Goal: Task Accomplishment & Management: Manage account settings

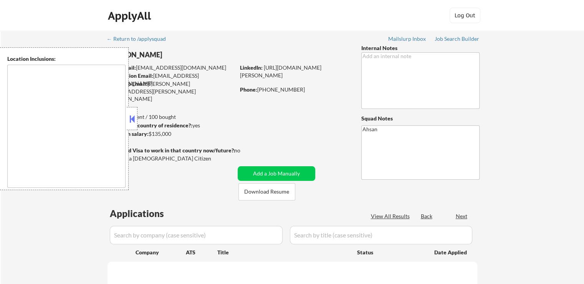
type textarea "remote"
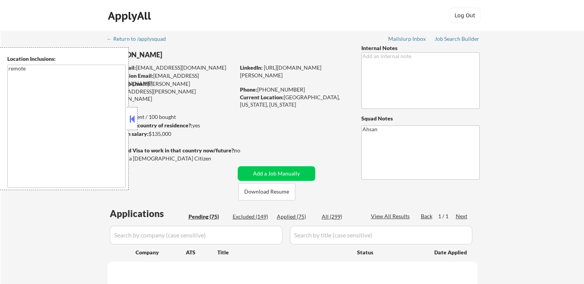
select select ""pending""
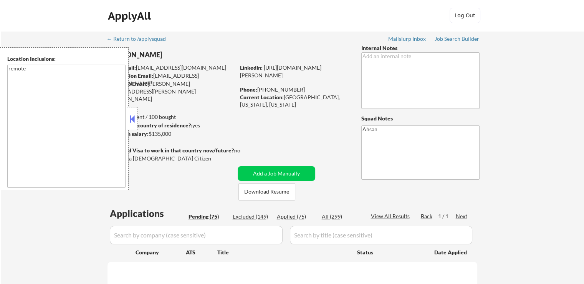
select select ""pending""
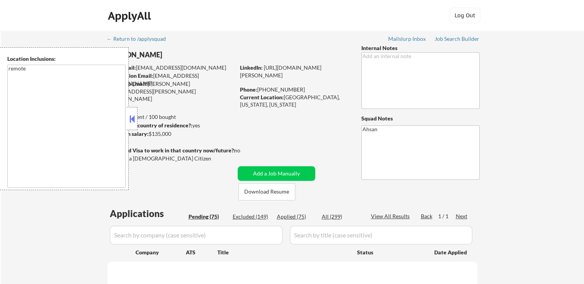
select select ""pending""
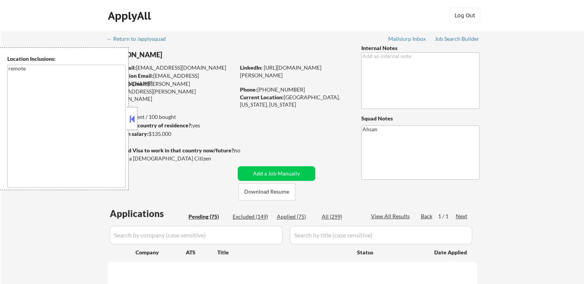
select select ""pending""
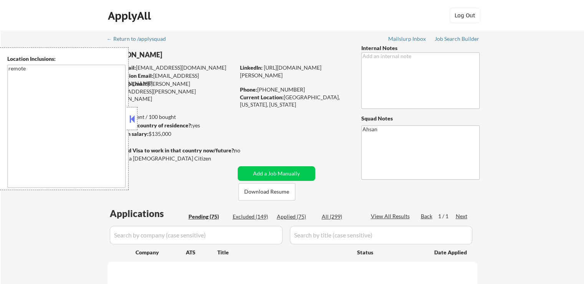
select select ""pending""
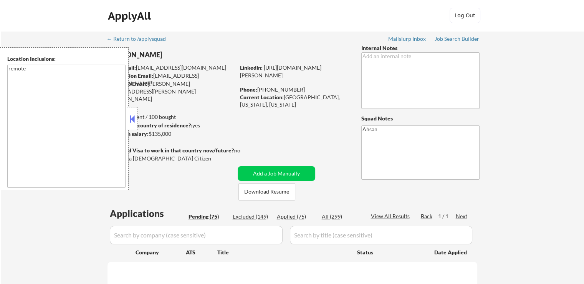
select select ""pending""
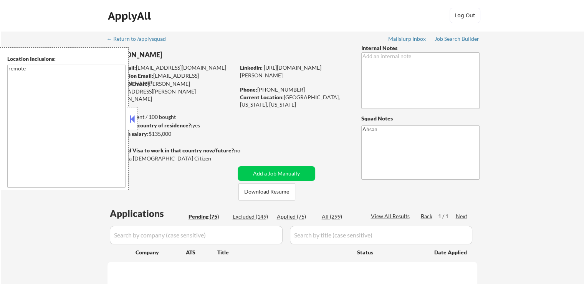
select select ""pending""
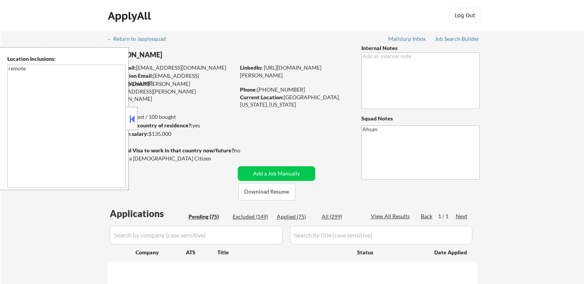
select select ""pending""
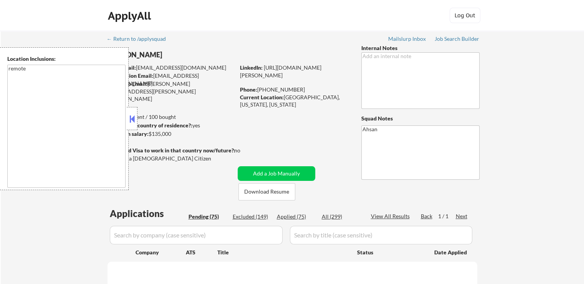
select select ""pending""
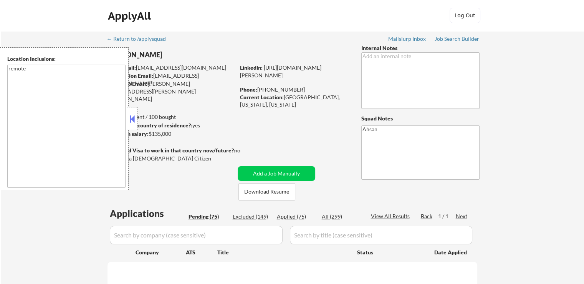
select select ""pending""
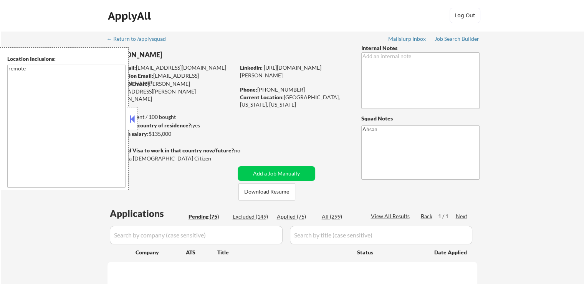
select select ""pending""
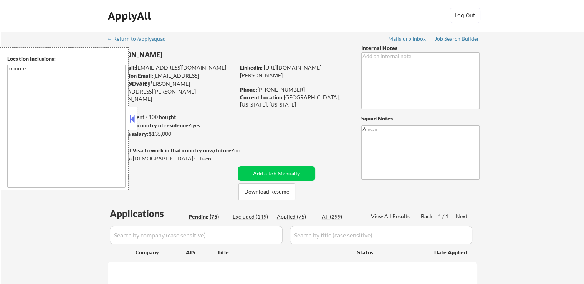
select select ""pending""
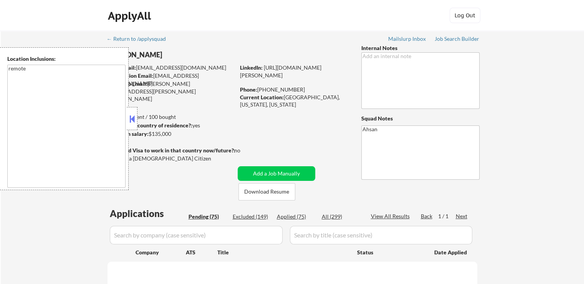
select select ""pending""
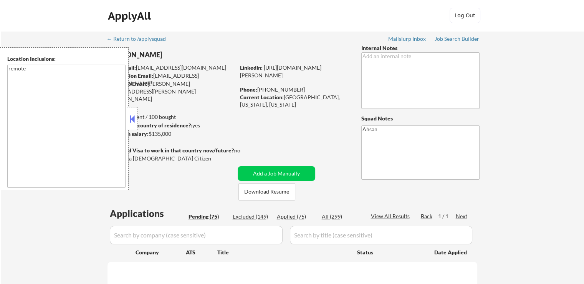
select select ""pending""
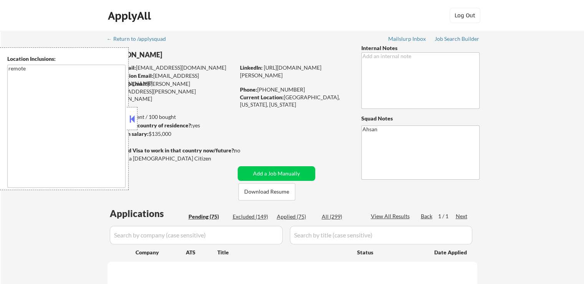
select select ""pending""
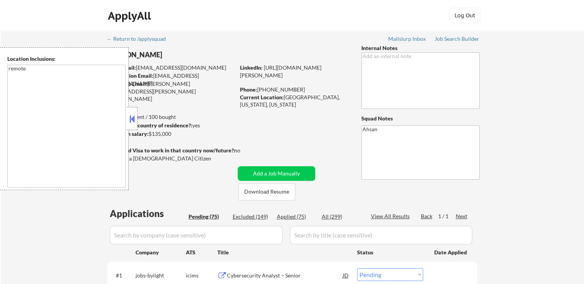
click at [133, 118] on button at bounding box center [132, 119] width 8 height 12
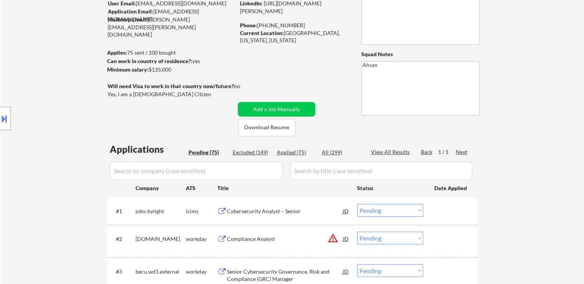
scroll to position [77, 0]
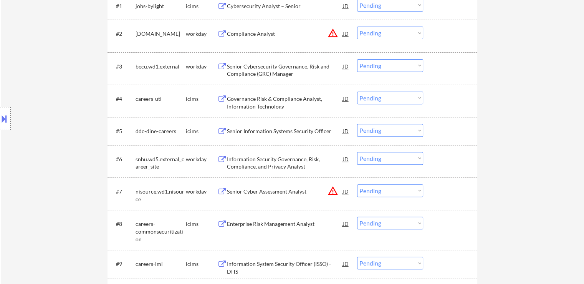
click at [80, 149] on div "Location Inclusions: remote" at bounding box center [69, 118] width 138 height 143
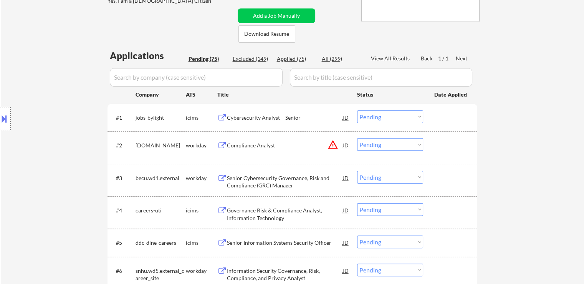
scroll to position [0, 0]
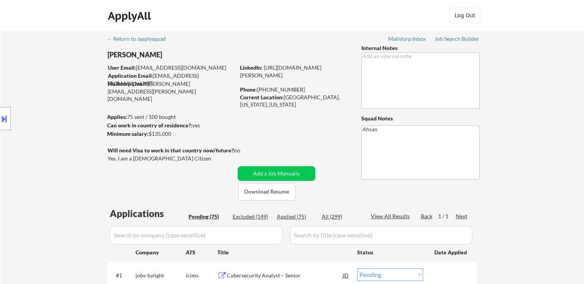
click at [46, 81] on div "Location Inclusions: remote" at bounding box center [69, 118] width 138 height 143
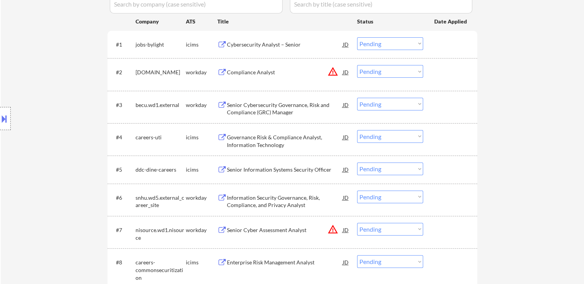
click at [61, 162] on div "Location Inclusions: remote" at bounding box center [69, 118] width 138 height 143
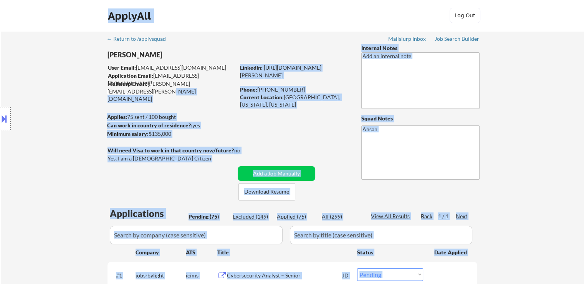
click at [86, 88] on body "← Return to /applysquad Mailslurp Inbox Job Search Builder [PERSON_NAME] User E…" at bounding box center [292, 142] width 584 height 284
click at [78, 100] on div "Location Inclusions: remote" at bounding box center [69, 118] width 138 height 143
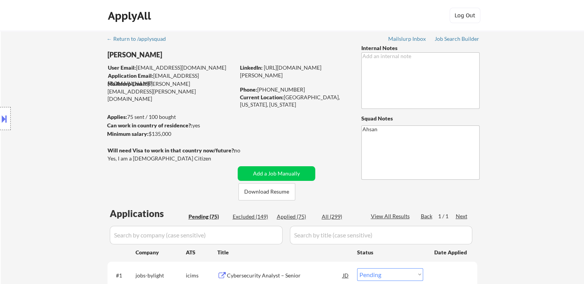
click at [88, 53] on div "Location Inclusions: remote" at bounding box center [69, 118] width 138 height 143
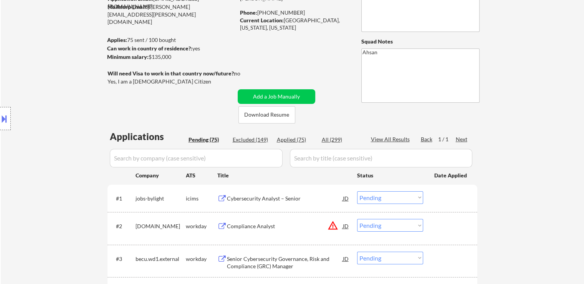
click at [73, 117] on div "Location Inclusions: remote" at bounding box center [69, 118] width 138 height 143
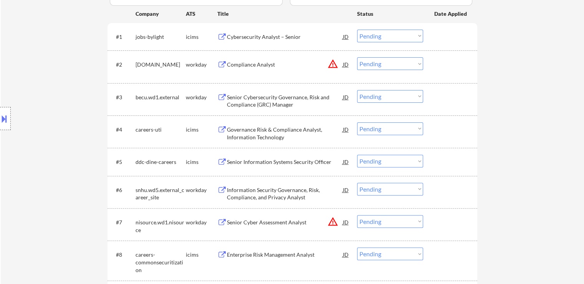
scroll to position [329, 0]
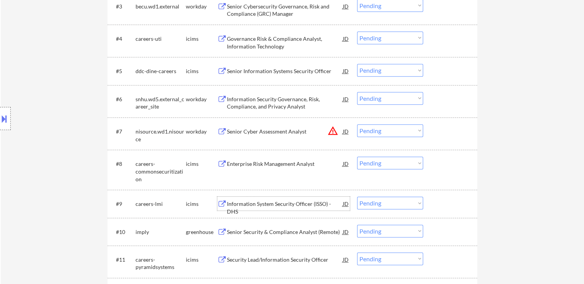
click at [68, 130] on div "Location Inclusions: remote" at bounding box center [69, 118] width 138 height 143
click at [70, 146] on div "Location Inclusions: remote" at bounding box center [69, 118] width 138 height 143
click at [68, 146] on div "Location Inclusions: remote" at bounding box center [69, 118] width 138 height 143
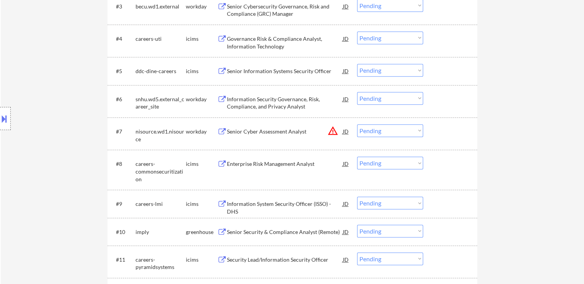
click at [68, 146] on div "Location Inclusions: remote" at bounding box center [69, 118] width 138 height 143
click at [80, 58] on div "Location Inclusions: remote" at bounding box center [69, 118] width 138 height 143
click at [68, 60] on div "Location Inclusions: remote" at bounding box center [69, 118] width 138 height 143
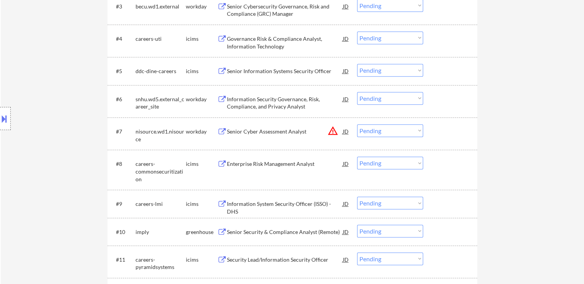
click at [68, 60] on div "Location Inclusions: remote" at bounding box center [69, 118] width 138 height 143
click at [78, 62] on div "Location Inclusions: remote" at bounding box center [69, 118] width 138 height 143
click at [60, 77] on div "Location Inclusions: remote" at bounding box center [69, 118] width 138 height 143
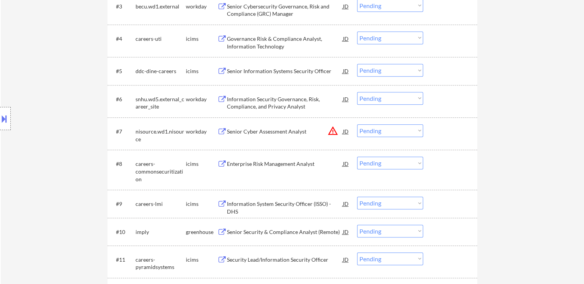
click at [0, 79] on div "Location Inclusions: remote" at bounding box center [69, 118] width 138 height 143
click at [22, 76] on div "Location Inclusions: remote" at bounding box center [69, 118] width 138 height 143
click at [23, 76] on div "Location Inclusions: remote" at bounding box center [69, 118] width 138 height 143
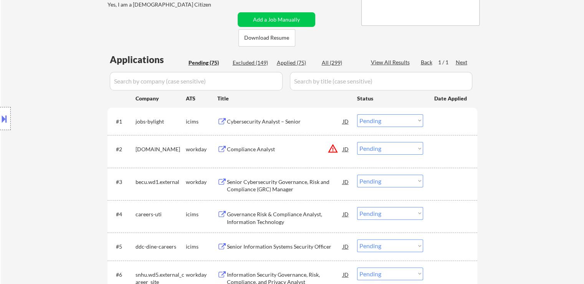
scroll to position [0, 0]
click at [81, 144] on div "Location Inclusions: remote" at bounding box center [69, 118] width 138 height 143
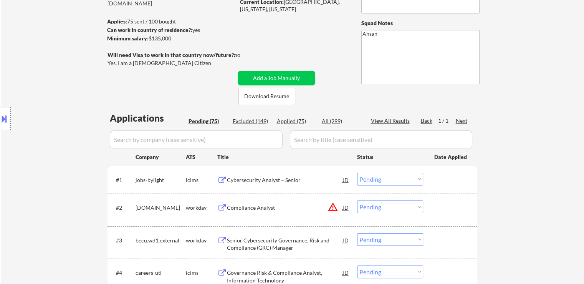
scroll to position [77, 0]
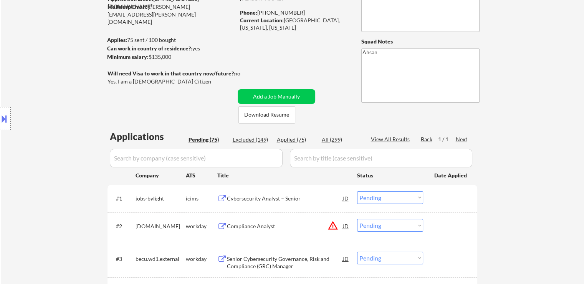
drag, startPoint x: 166, startPoint y: 96, endPoint x: 267, endPoint y: 128, distance: 106.1
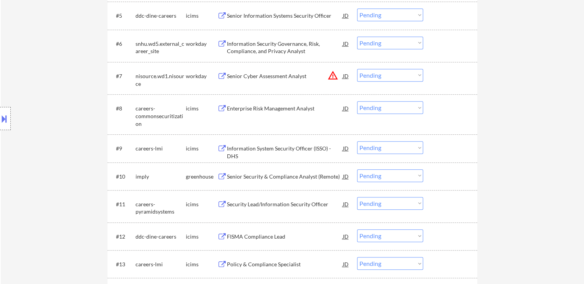
scroll to position [461, 0]
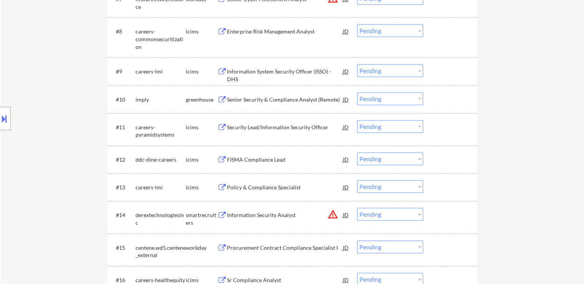
click at [258, 101] on div "Senior Security & Compliance Analyst (Remote)" at bounding box center [285, 100] width 116 height 8
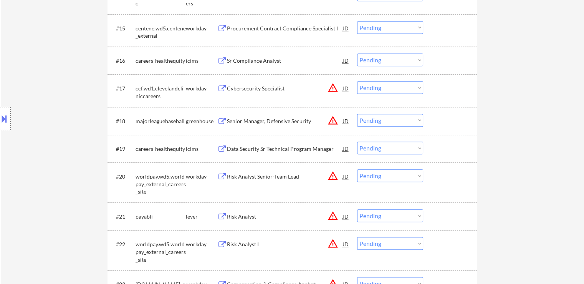
scroll to position [692, 0]
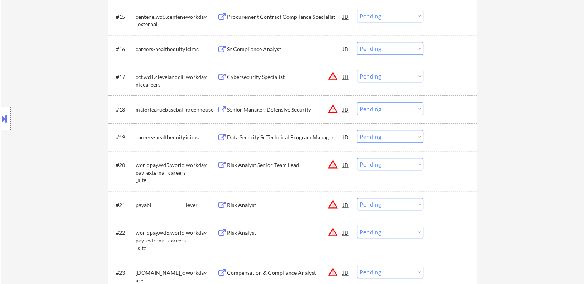
click at [2, 118] on button at bounding box center [4, 118] width 8 height 13
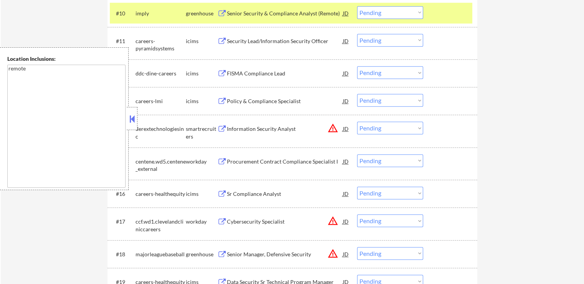
scroll to position [500, 0]
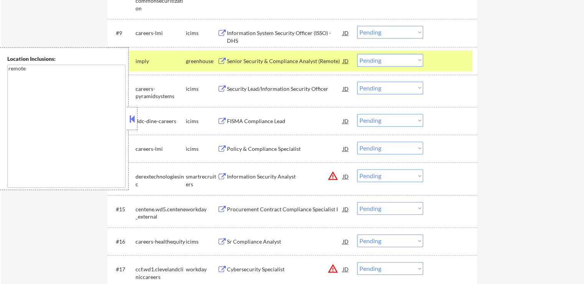
click at [133, 116] on button at bounding box center [132, 119] width 8 height 12
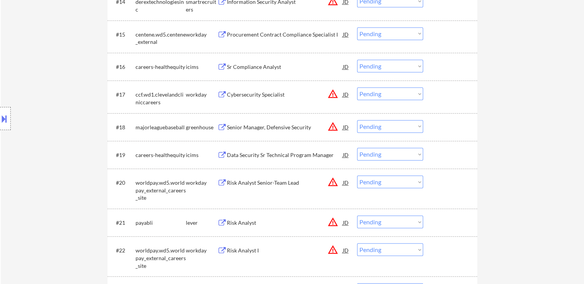
scroll to position [730, 0]
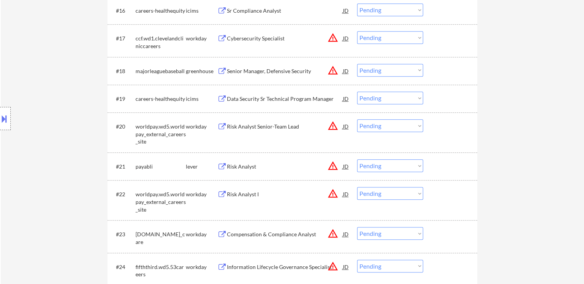
click at [4, 125] on div at bounding box center [5, 118] width 11 height 23
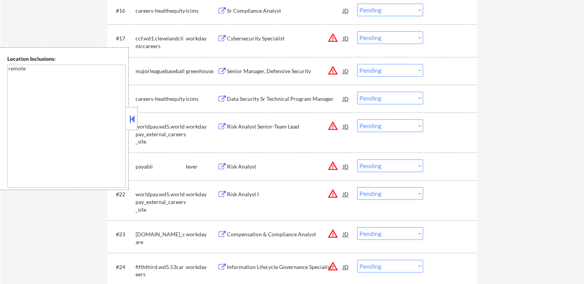
click at [129, 123] on button at bounding box center [132, 119] width 8 height 12
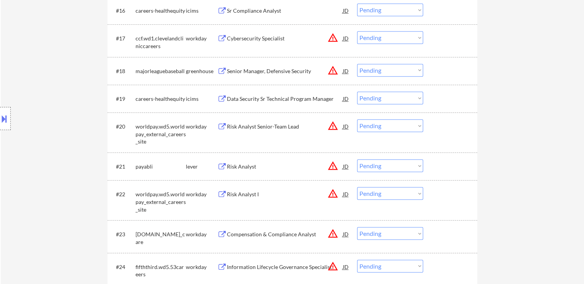
click at [73, 78] on div "Location Inclusions: remote" at bounding box center [69, 118] width 138 height 143
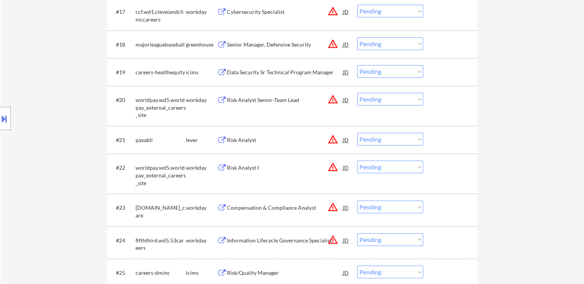
scroll to position [768, 0]
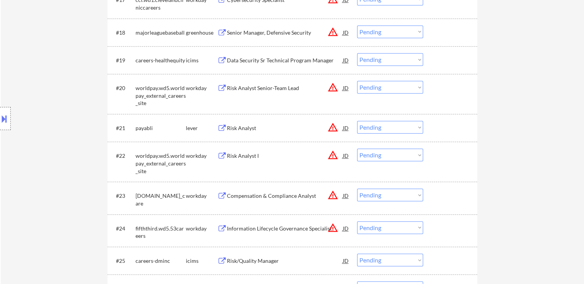
click at [57, 96] on div "Location Inclusions: remote" at bounding box center [69, 118] width 138 height 143
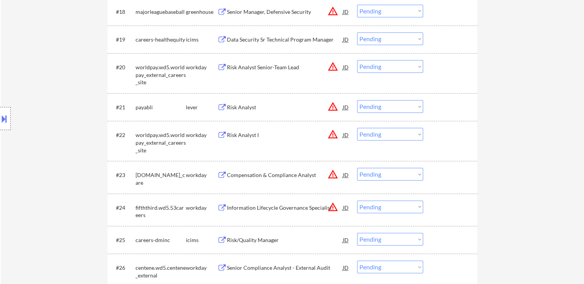
scroll to position [807, 0]
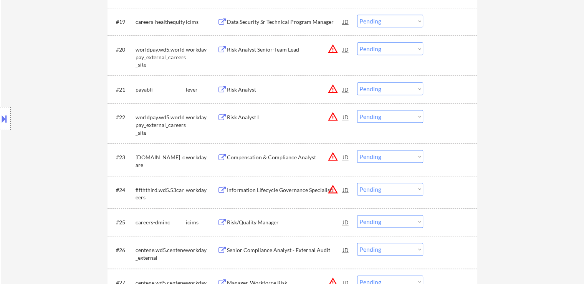
click at [27, 64] on div "Location Inclusions: remote" at bounding box center [69, 118] width 138 height 143
click at [34, 74] on div "Location Inclusions: remote" at bounding box center [69, 118] width 138 height 143
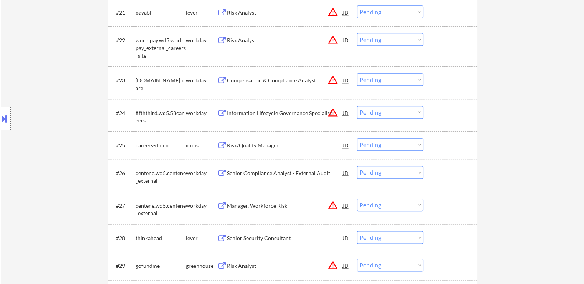
scroll to position [999, 0]
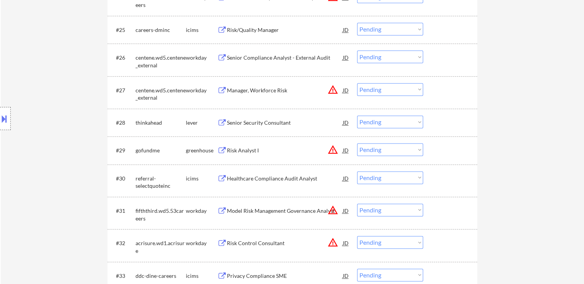
click at [257, 125] on div "Senior Security Consultant" at bounding box center [285, 123] width 116 height 8
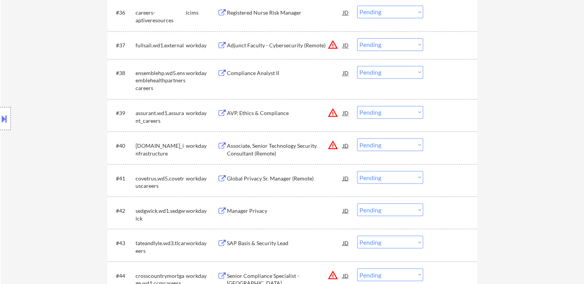
scroll to position [1499, 0]
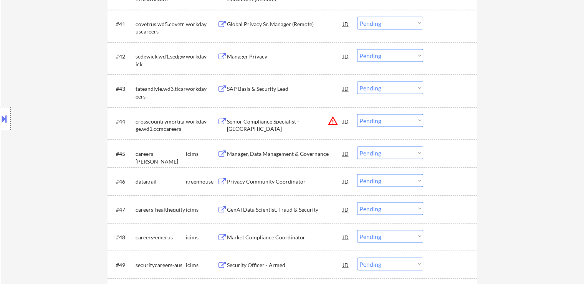
click at [252, 181] on div "Privacy Community Coordinator" at bounding box center [285, 182] width 116 height 8
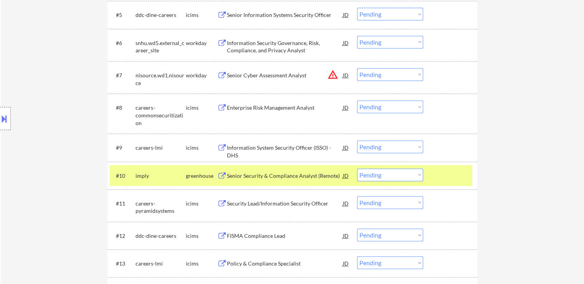
scroll to position [423, 0]
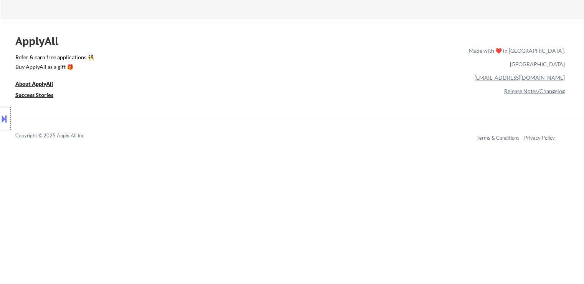
click at [296, 145] on div "Copyright © 2025 Apply All Inc Terms & Conditions Privacy Policy" at bounding box center [299, 135] width 569 height 32
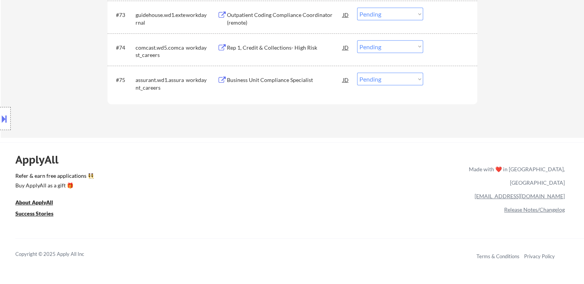
scroll to position [2382, 0]
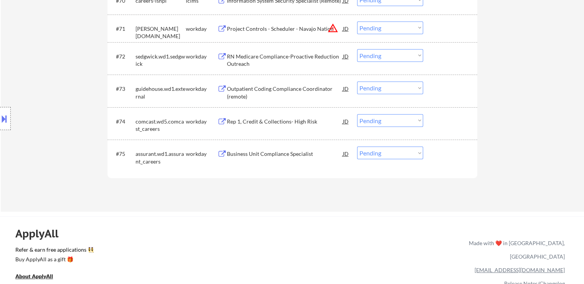
click at [257, 155] on div "Business Unit Compliance Specialist" at bounding box center [285, 154] width 116 height 8
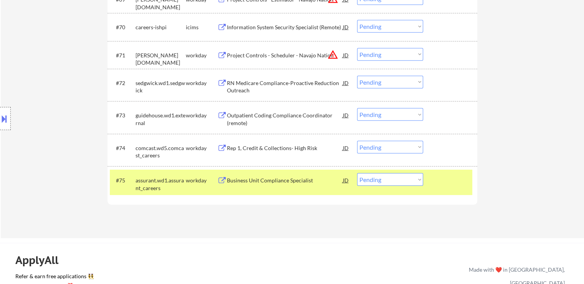
scroll to position [2344, 0]
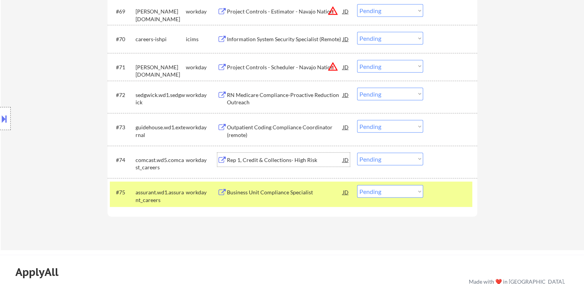
click at [246, 163] on div "Rep 1, Credit & Collections- High Risk" at bounding box center [285, 160] width 116 height 8
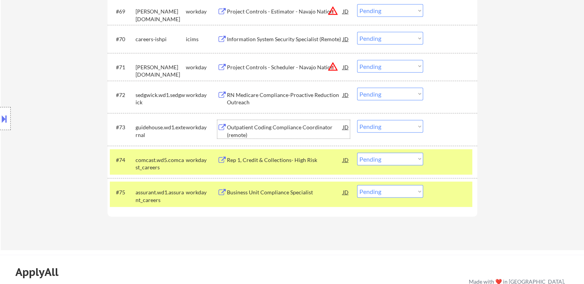
drag, startPoint x: 247, startPoint y: 129, endPoint x: 249, endPoint y: 125, distance: 4.4
click at [247, 129] on div "Outpatient Coding Compliance Coordinator (remote)" at bounding box center [285, 130] width 116 height 15
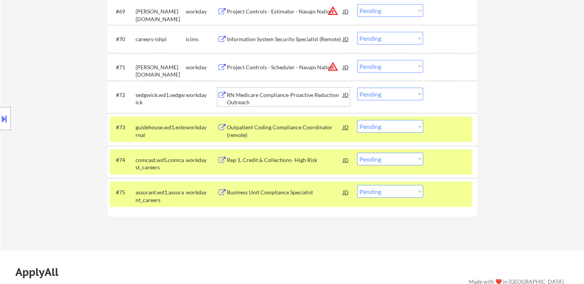
click at [246, 93] on div "RN Medicare Compliance-Proactive Reduction Outreach" at bounding box center [285, 98] width 116 height 15
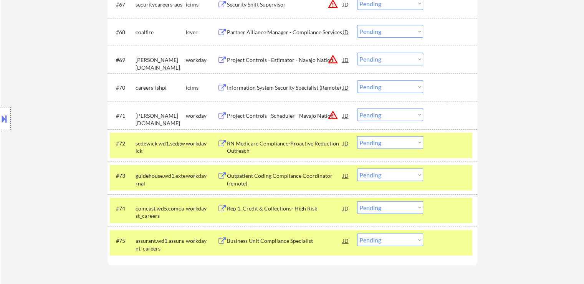
scroll to position [2267, 0]
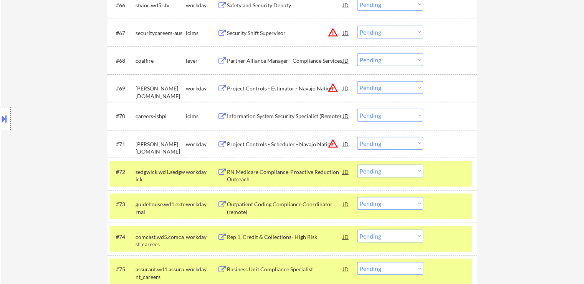
click at [257, 66] on div "Partner Alliance Manager - Compliance Services" at bounding box center [285, 60] width 116 height 14
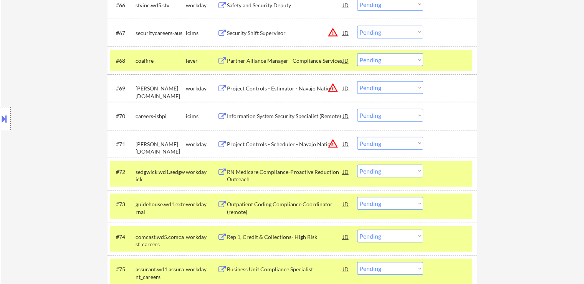
scroll to position [1538, 0]
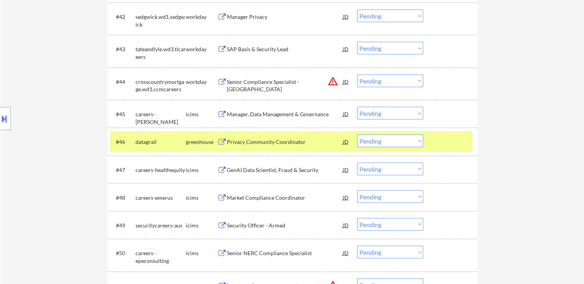
click at [394, 141] on select "Choose an option... Pending Applied Excluded (Questions) Excluded (Expired) Exc…" at bounding box center [390, 140] width 66 height 13
click at [357, 134] on select "Choose an option... Pending Applied Excluded (Questions) Excluded (Expired) Exc…" at bounding box center [390, 140] width 66 height 13
select select ""pending""
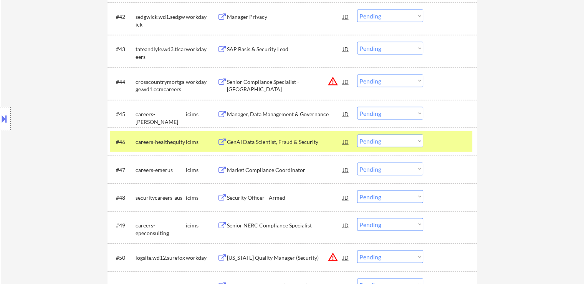
scroll to position [2158, 0]
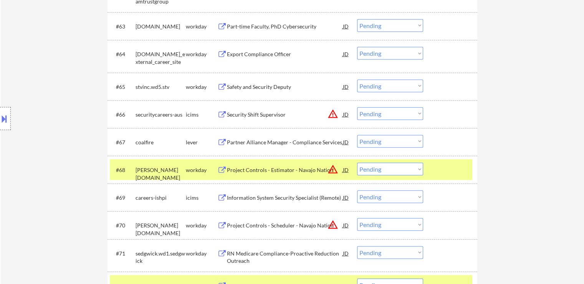
click at [369, 142] on select "Choose an option... Pending Applied Excluded (Questions) Excluded (Expired) Exc…" at bounding box center [390, 141] width 66 height 13
click at [357, 135] on select "Choose an option... Pending Applied Excluded (Questions) Excluded (Expired) Exc…" at bounding box center [390, 141] width 66 height 13
select select ""pending""
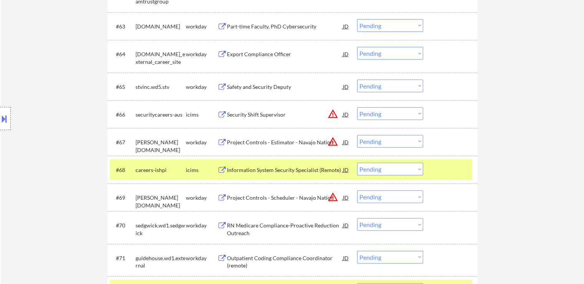
scroll to position [418, 0]
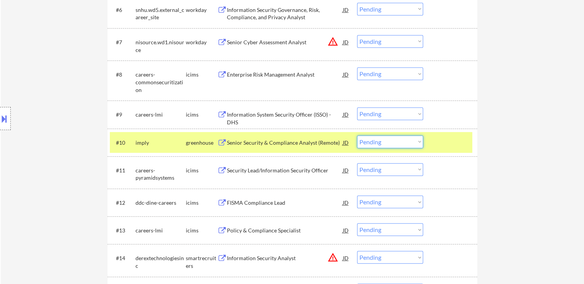
click at [387, 146] on select "Choose an option... Pending Applied Excluded (Questions) Excluded (Expired) Exc…" at bounding box center [390, 141] width 66 height 13
click at [357, 135] on select "Choose an option... Pending Applied Excluded (Questions) Excluded (Expired) Exc…" at bounding box center [390, 141] width 66 height 13
select select ""pending""
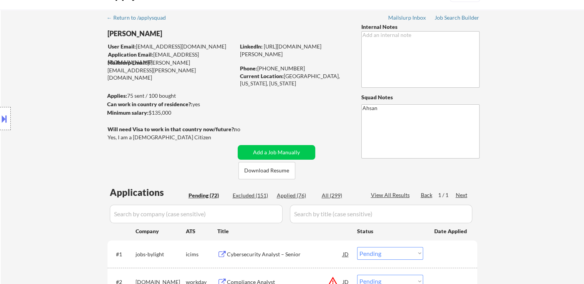
scroll to position [0, 0]
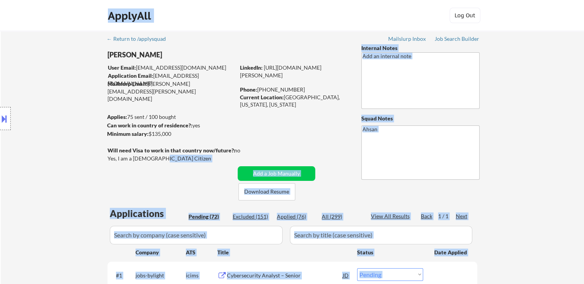
drag, startPoint x: 143, startPoint y: 159, endPoint x: 108, endPoint y: 196, distance: 51.1
click at [111, 160] on body "← Return to /applysquad Mailslurp Inbox Job Search Builder [PERSON_NAME] User E…" at bounding box center [292, 142] width 584 height 284
click at [122, 153] on div "Location Inclusions: remote" at bounding box center [69, 118] width 138 height 143
drag, startPoint x: 118, startPoint y: 156, endPoint x: 148, endPoint y: 159, distance: 30.1
click at [144, 158] on body "← Return to /applysquad Mailslurp Inbox Job Search Builder [PERSON_NAME] User E…" at bounding box center [292, 142] width 584 height 284
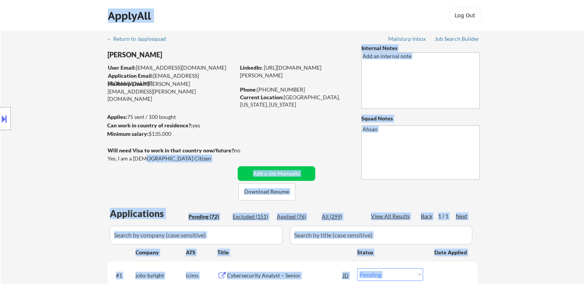
click at [137, 158] on div "Location Inclusions: remote" at bounding box center [69, 118] width 138 height 143
drag, startPoint x: 134, startPoint y: 158, endPoint x: 149, endPoint y: 158, distance: 15.8
click at [143, 158] on body "← Return to /applysquad Mailslurp Inbox Job Search Builder [PERSON_NAME] User E…" at bounding box center [292, 142] width 584 height 284
click at [152, 158] on div "Yes, I am a [DEMOGRAPHIC_DATA] Citizen" at bounding box center [173, 158] width 130 height 8
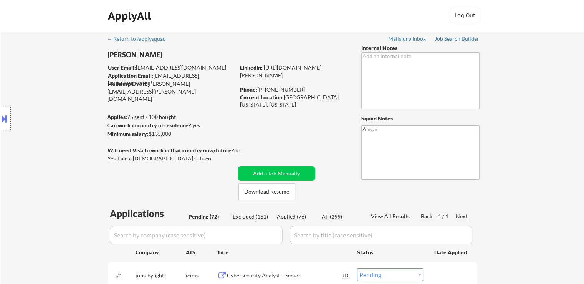
scroll to position [952, 0]
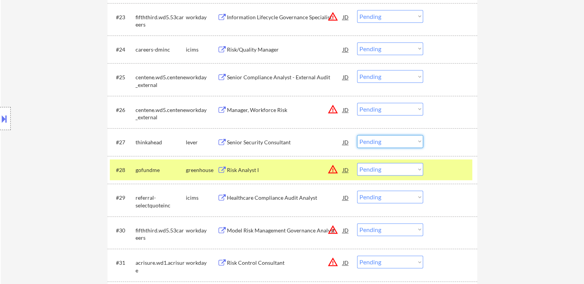
click at [363, 142] on select "Choose an option... Pending Applied Excluded (Questions) Excluded (Expired) Exc…" at bounding box center [390, 141] width 66 height 13
click at [357, 135] on select "Choose an option... Pending Applied Excluded (Questions) Excluded (Expired) Exc…" at bounding box center [390, 141] width 66 height 13
select select ""pending""
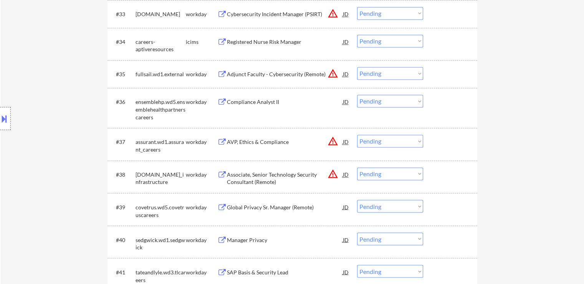
scroll to position [2287, 0]
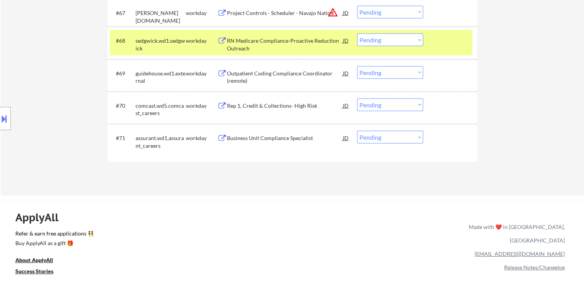
click at [382, 135] on select "Choose an option... Pending Applied Excluded (Questions) Excluded (Expired) Exc…" at bounding box center [390, 137] width 66 height 13
select select ""excluded__location_""
click at [357, 131] on select "Choose an option... Pending Applied Excluded (Questions) Excluded (Expired) Exc…" at bounding box center [390, 137] width 66 height 13
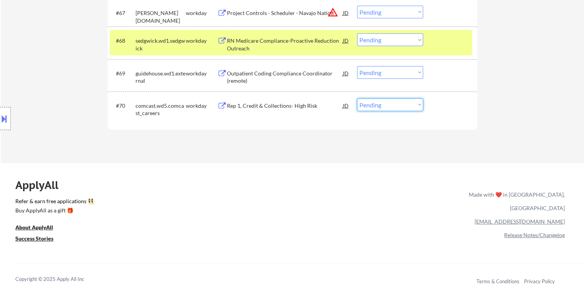
drag, startPoint x: 380, startPoint y: 101, endPoint x: 379, endPoint y: 108, distance: 6.6
click at [380, 101] on select "Choose an option... Pending Applied Excluded (Questions) Excluded (Expired) Exc…" at bounding box center [390, 104] width 66 height 13
select select ""excluded__expired_""
click at [357, 98] on select "Choose an option... Pending Applied Excluded (Questions) Excluded (Expired) Exc…" at bounding box center [390, 104] width 66 height 13
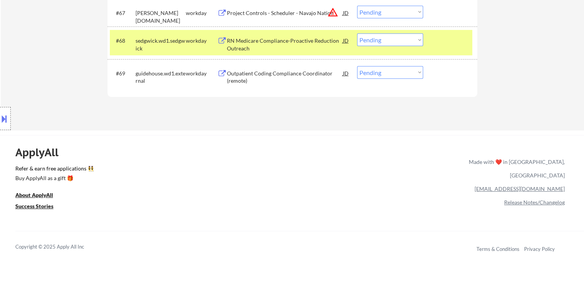
click at [395, 78] on select "Choose an option... Pending Applied Excluded (Questions) Excluded (Expired) Exc…" at bounding box center [390, 72] width 66 height 13
select select ""excluded__expired_""
click at [357, 66] on select "Choose an option... Pending Applied Excluded (Questions) Excluded (Expired) Exc…" at bounding box center [390, 72] width 66 height 13
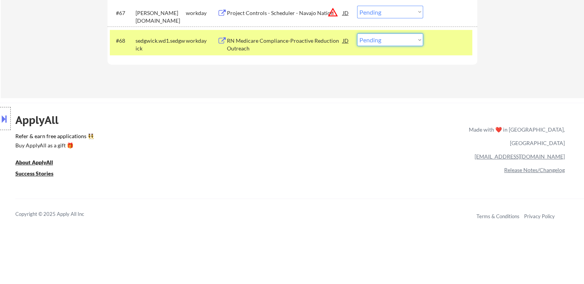
click at [373, 37] on select "Choose an option... Pending Applied Excluded (Questions) Excluded (Expired) Exc…" at bounding box center [390, 39] width 66 height 13
select select ""excluded__expired_""
click at [357, 33] on select "Choose an option... Pending Applied Excluded (Questions) Excluded (Expired) Exc…" at bounding box center [390, 39] width 66 height 13
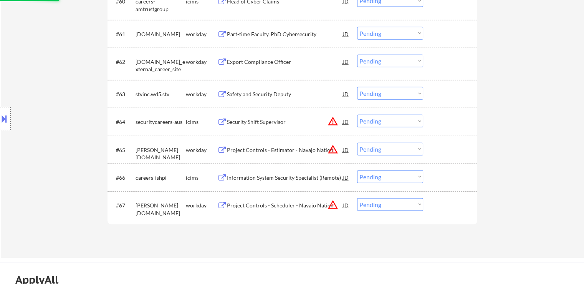
scroll to position [2172, 0]
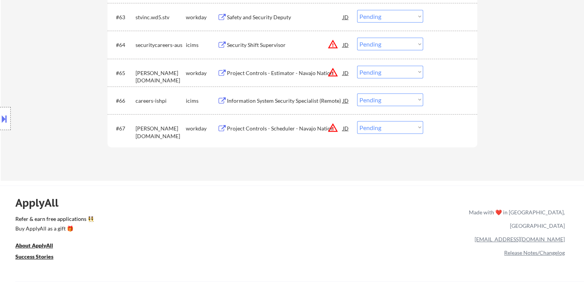
click at [332, 128] on button "warning_amber" at bounding box center [333, 127] width 11 height 11
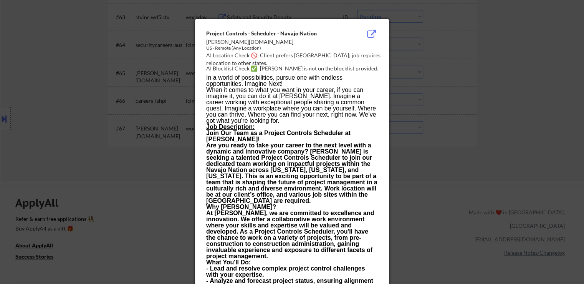
click at [443, 148] on div at bounding box center [292, 142] width 584 height 284
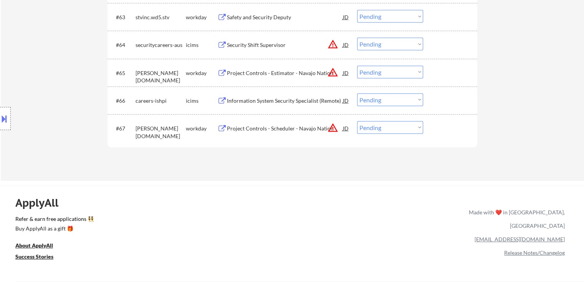
drag, startPoint x: 383, startPoint y: 127, endPoint x: 397, endPoint y: 268, distance: 141.7
click at [383, 127] on select "Choose an option... Pending Applied Excluded (Questions) Excluded (Expired) Exc…" at bounding box center [390, 127] width 66 height 13
select select ""excluded__location_""
click at [357, 121] on select "Choose an option... Pending Applied Excluded (Questions) Excluded (Expired) Exc…" at bounding box center [390, 127] width 66 height 13
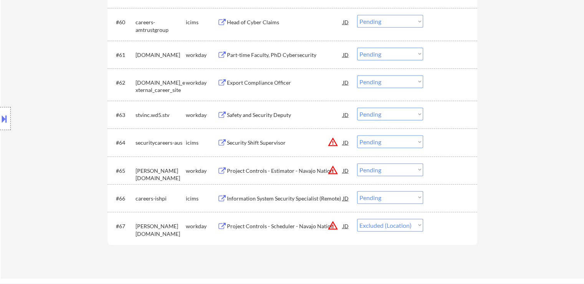
scroll to position [2056, 0]
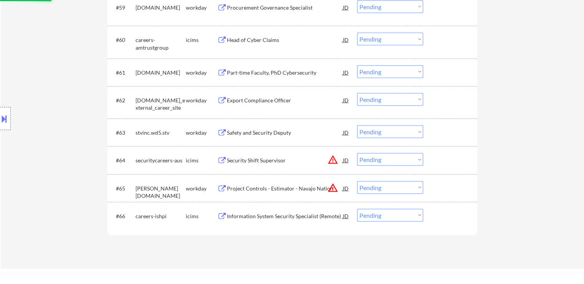
click at [379, 188] on select "Choose an option... Pending Applied Excluded (Questions) Excluded (Expired) Exc…" at bounding box center [390, 187] width 66 height 13
select select ""excluded__location_""
click at [357, 181] on select "Choose an option... Pending Applied Excluded (Questions) Excluded (Expired) Exc…" at bounding box center [390, 187] width 66 height 13
click at [387, 155] on select "Choose an option... Pending Applied Excluded (Questions) Excluded (Expired) Exc…" at bounding box center [390, 159] width 66 height 13
select select ""excluded__location_""
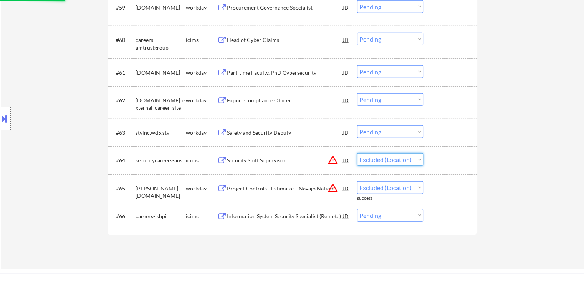
click at [357, 153] on select "Choose an option... Pending Applied Excluded (Questions) Excluded (Expired) Exc…" at bounding box center [390, 159] width 66 height 13
select select ""pending""
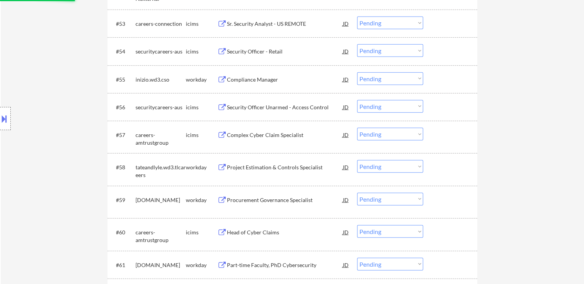
select select ""pending""
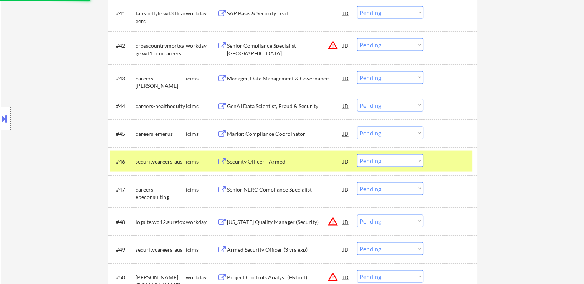
scroll to position [1595, 0]
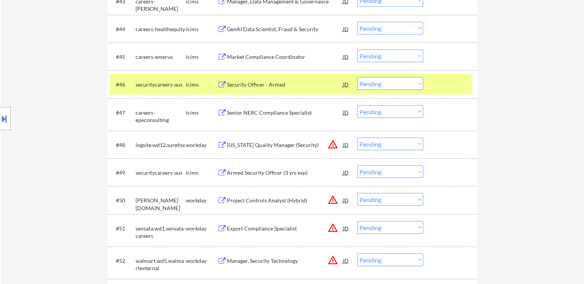
click at [335, 143] on button "warning_amber" at bounding box center [333, 144] width 11 height 11
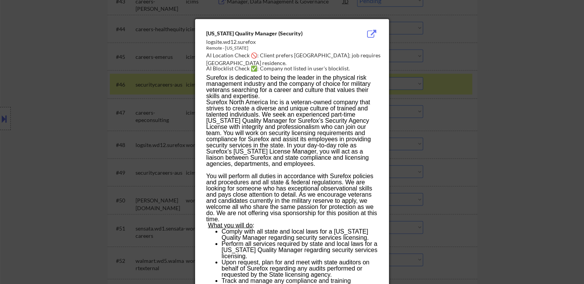
click at [485, 125] on div at bounding box center [292, 142] width 584 height 284
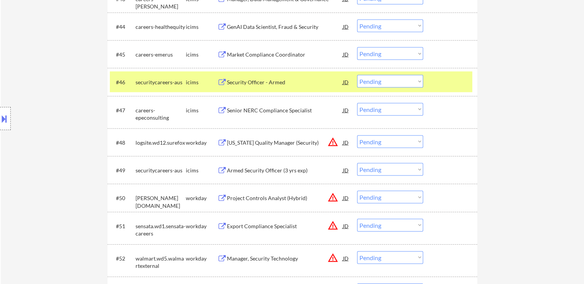
scroll to position [1634, 0]
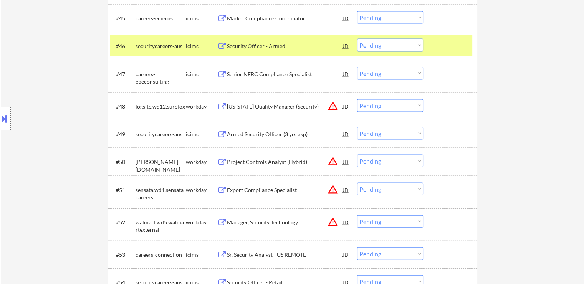
click at [392, 102] on select "Choose an option... Pending Applied Excluded (Questions) Excluded (Expired) Exc…" at bounding box center [390, 105] width 66 height 13
click at [357, 99] on select "Choose an option... Pending Applied Excluded (Questions) Excluded (Expired) Exc…" at bounding box center [390, 105] width 66 height 13
click at [388, 162] on select "Choose an option... Pending Applied Excluded (Questions) Excluded (Expired) Exc…" at bounding box center [390, 160] width 66 height 13
select select ""pending""
click at [357, 154] on select "Choose an option... Pending Applied Excluded (Questions) Excluded (Expired) Exc…" at bounding box center [390, 160] width 66 height 13
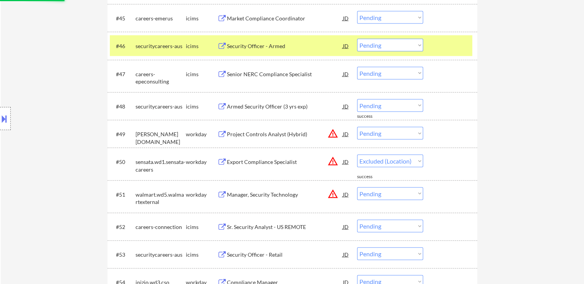
select select ""pending""
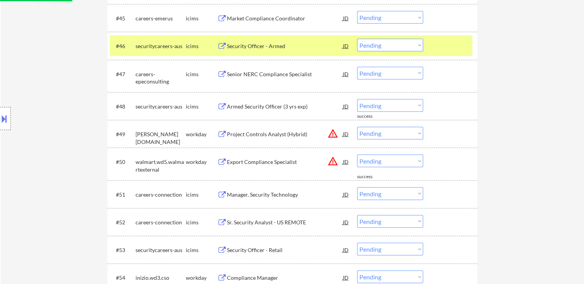
click at [380, 134] on select "Choose an option... Pending Applied Excluded (Questions) Excluded (Expired) Exc…" at bounding box center [390, 133] width 66 height 13
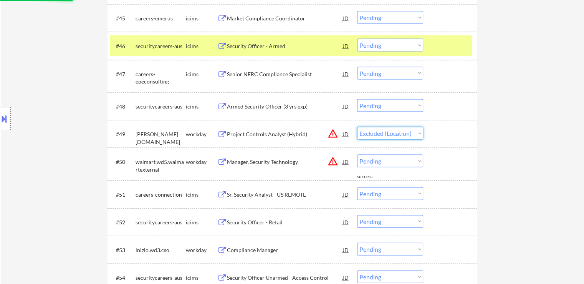
click at [357, 127] on select "Choose an option... Pending Applied Excluded (Questions) Excluded (Expired) Exc…" at bounding box center [390, 133] width 66 height 13
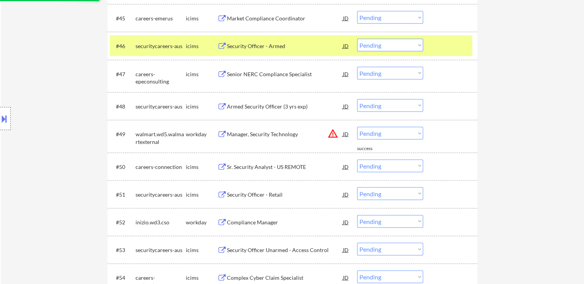
click at [379, 134] on select "Choose an option... Pending Applied Excluded (Questions) Excluded (Expired) Exc…" at bounding box center [390, 133] width 66 height 13
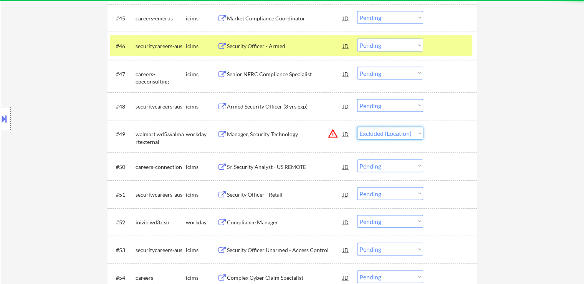
click at [357, 127] on select "Choose an option... Pending Applied Excluded (Questions) Excluded (Expired) Exc…" at bounding box center [390, 133] width 66 height 13
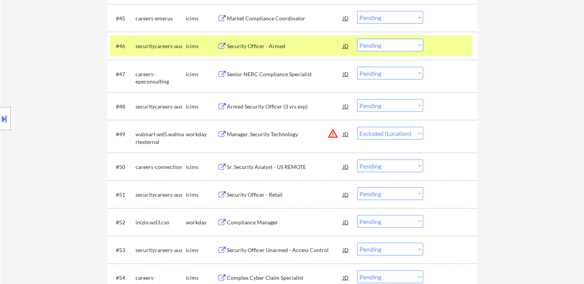
scroll to position [1480, 0]
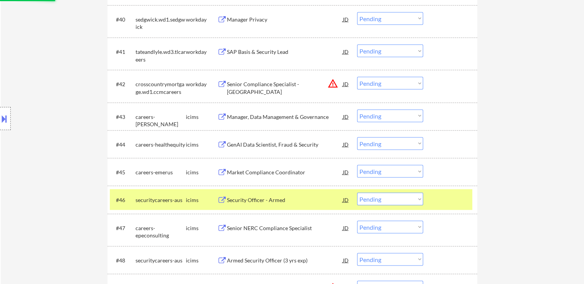
select select ""pending""
click at [392, 87] on select "Choose an option... Pending Applied Excluded (Questions) Excluded (Expired) Exc…" at bounding box center [390, 83] width 66 height 13
click at [357, 77] on select "Choose an option... Pending Applied Excluded (Questions) Excluded (Expired) Exc…" at bounding box center [390, 83] width 66 height 13
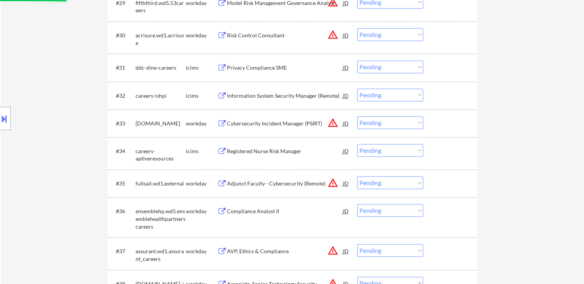
select select ""pending""
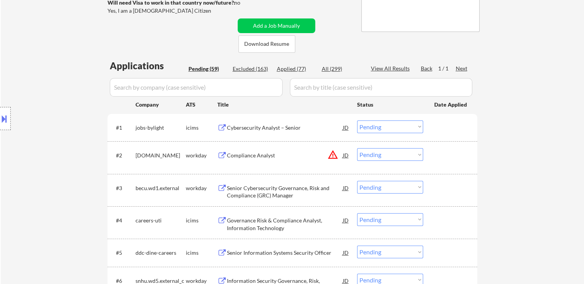
scroll to position [174, 0]
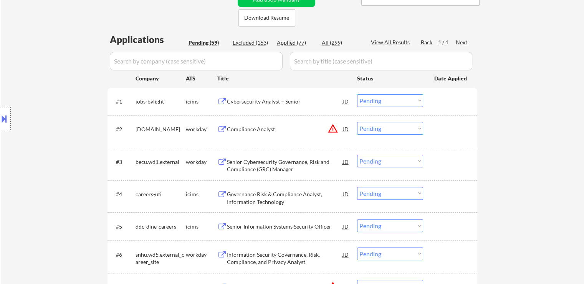
click at [334, 129] on button "warning_amber" at bounding box center [333, 128] width 11 height 11
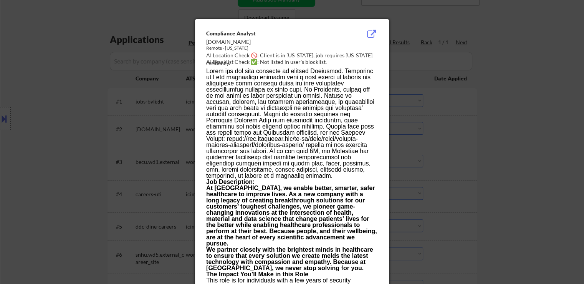
drag, startPoint x: 457, startPoint y: 145, endPoint x: 436, endPoint y: 145, distance: 21.1
click at [457, 146] on div at bounding box center [292, 142] width 584 height 284
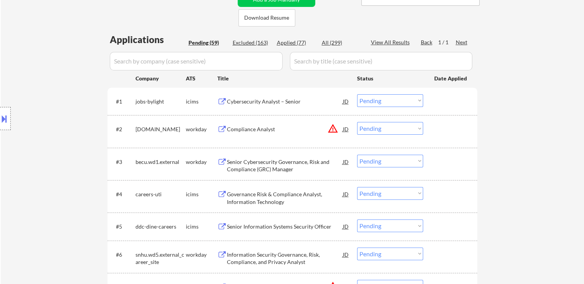
click at [371, 132] on select "Choose an option... Pending Applied Excluded (Questions) Excluded (Expired) Exc…" at bounding box center [390, 128] width 66 height 13
click at [357, 122] on select "Choose an option... Pending Applied Excluded (Questions) Excluded (Expired) Exc…" at bounding box center [390, 128] width 66 height 13
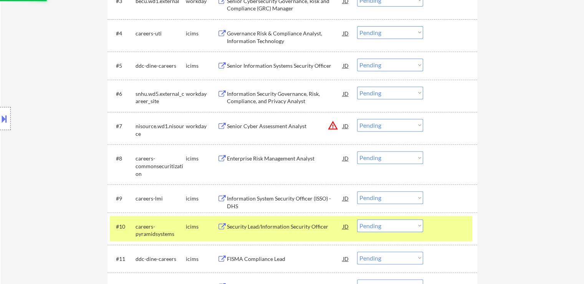
scroll to position [366, 0]
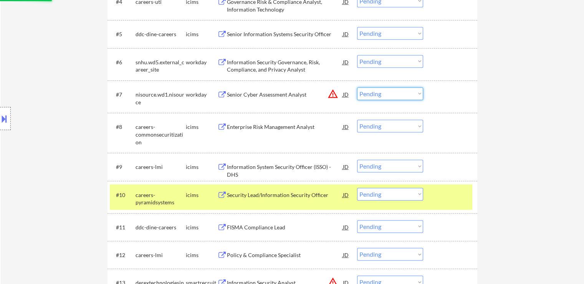
click at [373, 93] on select "Choose an option... Pending Applied Excluded (Questions) Excluded (Expired) Exc…" at bounding box center [390, 93] width 66 height 13
select select ""pending""
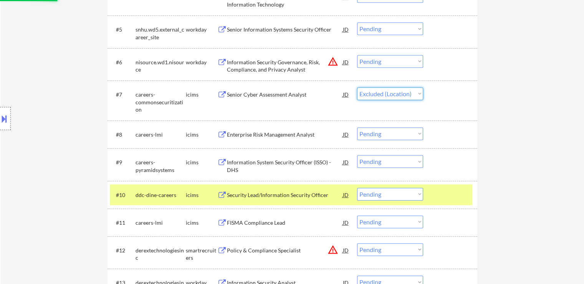
click at [357, 87] on select "Choose an option... Pending Applied Excluded (Questions) Excluded (Expired) Exc…" at bounding box center [390, 93] width 66 height 13
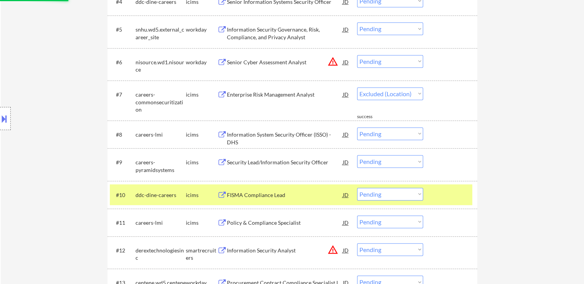
select select ""pending""
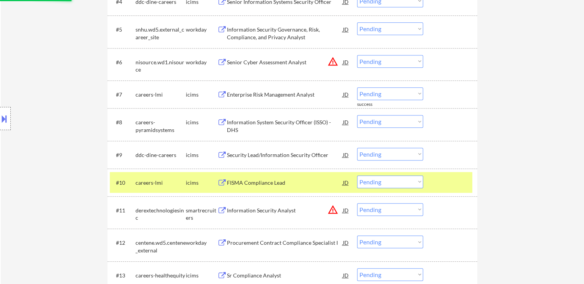
click at [380, 61] on select "Choose an option... Pending Applied Excluded (Questions) Excluded (Expired) Exc…" at bounding box center [390, 61] width 66 height 13
click at [357, 55] on select "Choose an option... Pending Applied Excluded (Questions) Excluded (Expired) Exc…" at bounding box center [390, 61] width 66 height 13
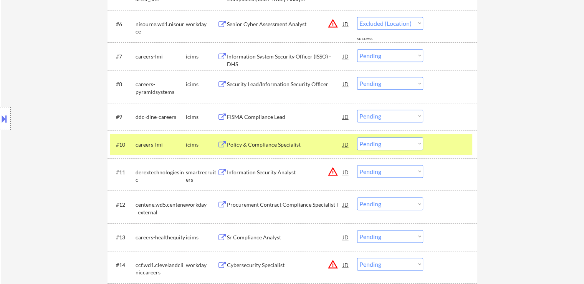
scroll to position [404, 0]
click at [385, 171] on select "Choose an option... Pending Applied Excluded (Questions) Excluded (Expired) Exc…" at bounding box center [390, 170] width 66 height 13
select select ""pending""
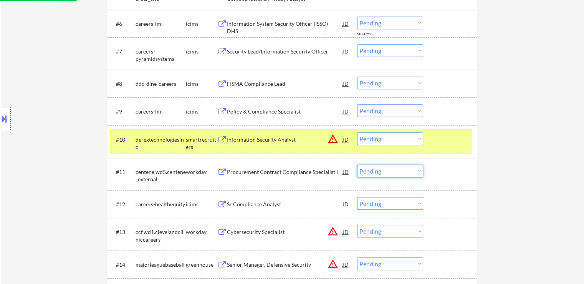
click at [364, 139] on select "Choose an option... Pending Applied Excluded (Questions) Excluded (Expired) Exc…" at bounding box center [390, 138] width 66 height 13
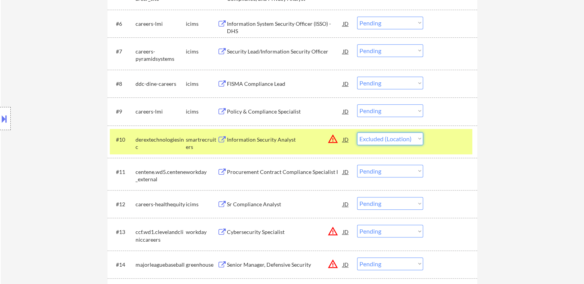
click at [357, 132] on select "Choose an option... Pending Applied Excluded (Questions) Excluded (Expired) Exc…" at bounding box center [390, 138] width 66 height 13
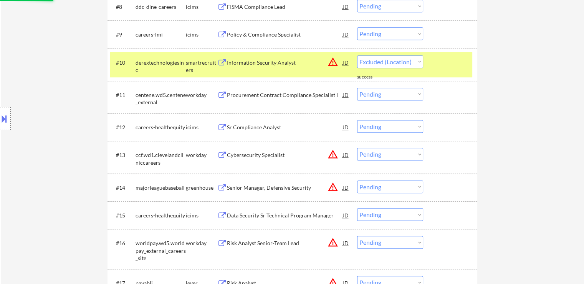
select select ""pending""
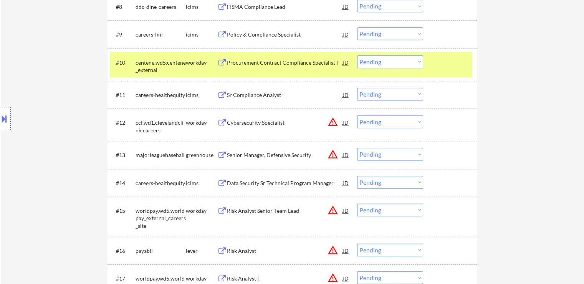
click at [334, 121] on button "warning_amber" at bounding box center [333, 121] width 11 height 11
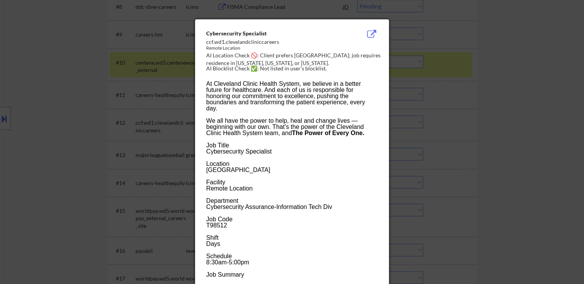
click at [480, 98] on div at bounding box center [292, 142] width 584 height 284
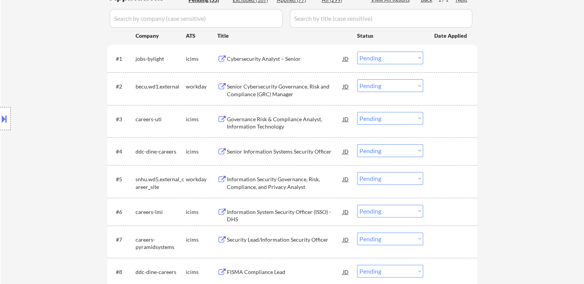
scroll to position [231, 0]
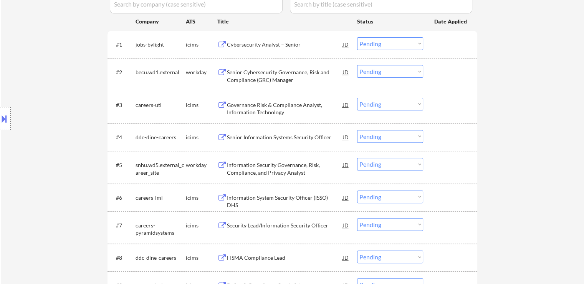
click at [263, 45] on div "Cybersecurity Analyst – Senior" at bounding box center [285, 45] width 116 height 8
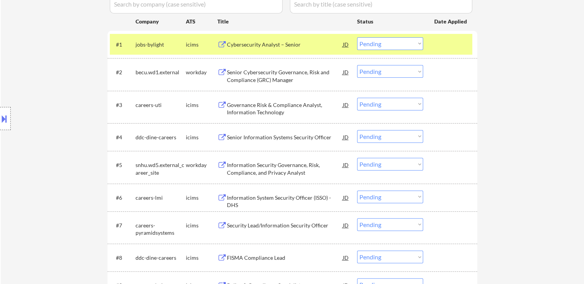
click at [264, 70] on div "Senior Cybersecurity Governance, Risk and Compliance (GRC) Manager" at bounding box center [285, 75] width 116 height 15
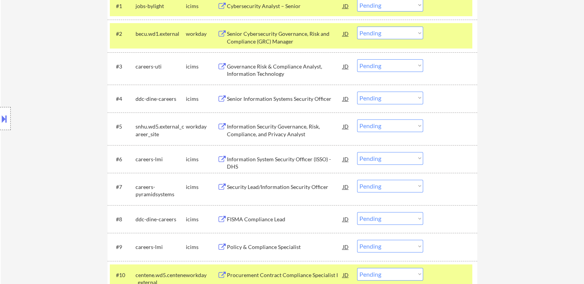
click at [252, 126] on div "Information Security Governance, Risk, Compliance, and Privacy Analyst" at bounding box center [285, 130] width 116 height 15
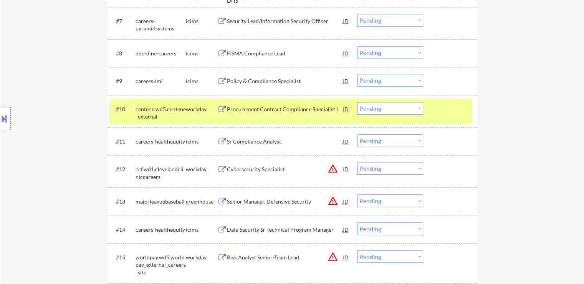
scroll to position [461, 0]
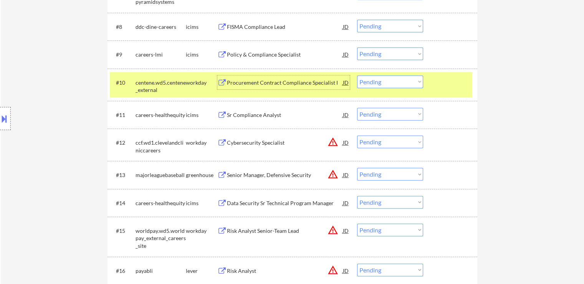
click at [260, 76] on div "Procurement Contract Compliance Specialist I" at bounding box center [285, 82] width 116 height 14
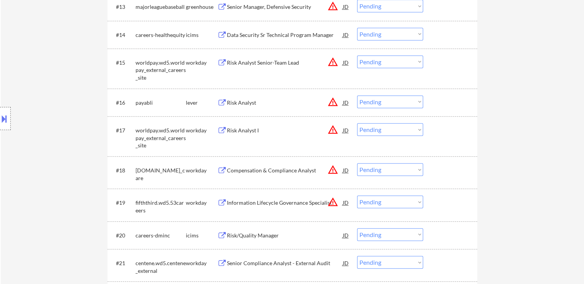
scroll to position [615, 0]
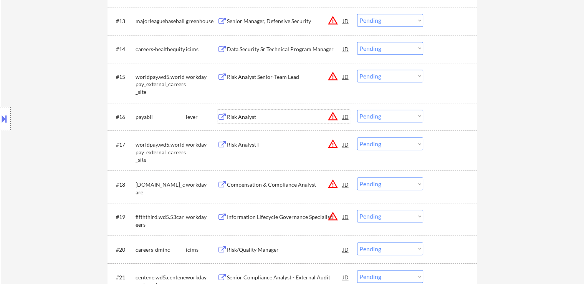
click at [247, 113] on div "Risk Analyst" at bounding box center [285, 117] width 116 height 8
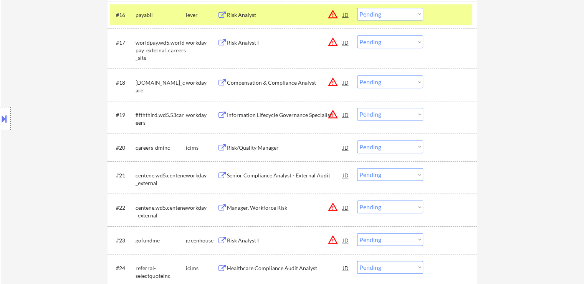
scroll to position [730, 0]
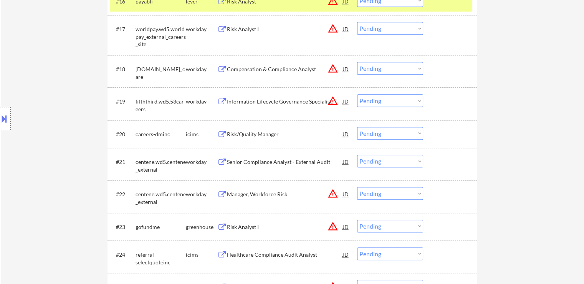
click at [246, 229] on div "Risk Analyst I" at bounding box center [285, 227] width 116 height 8
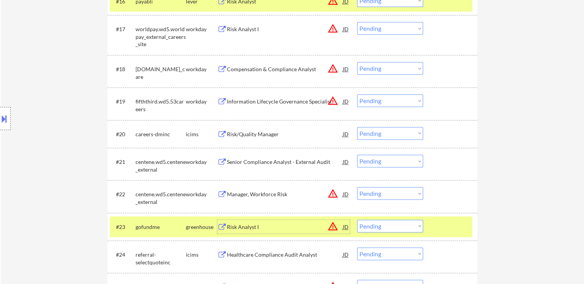
click at [253, 160] on div "Senior Compliance Analyst - External Audit" at bounding box center [285, 162] width 116 height 8
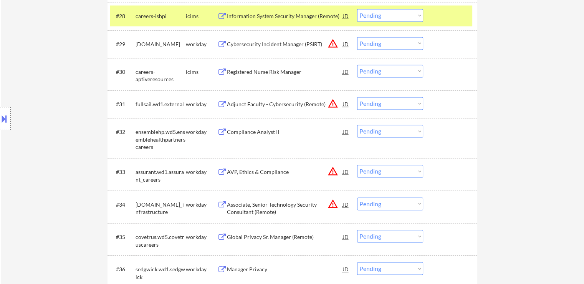
scroll to position [1153, 0]
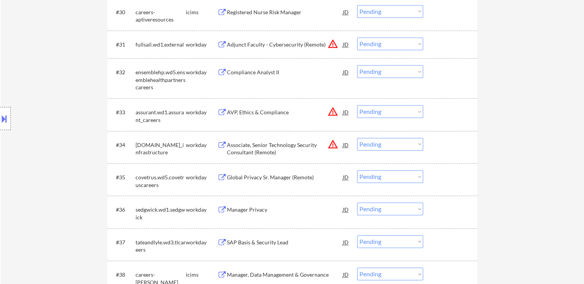
click at [246, 206] on div "Manager Privacy" at bounding box center [285, 210] width 116 height 8
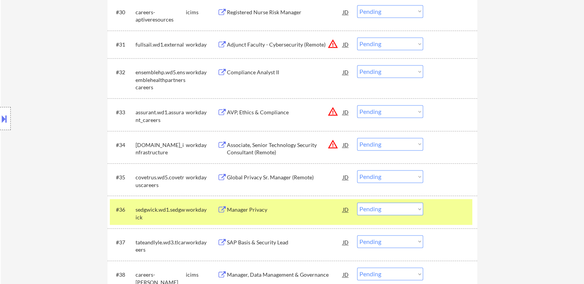
click at [250, 179] on div "Global Privacy Sr. Manager (Remote)" at bounding box center [285, 177] width 116 height 8
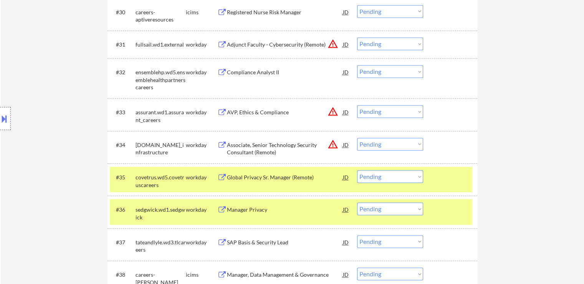
scroll to position [815, 0]
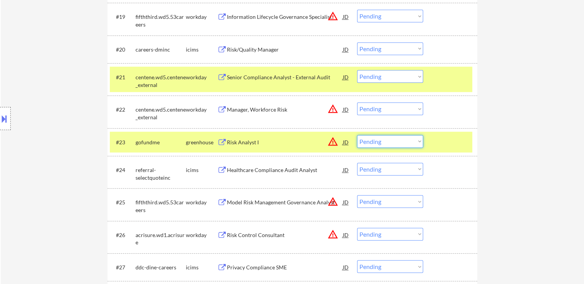
click at [401, 143] on select "Choose an option... Pending Applied Excluded (Questions) Excluded (Expired) Exc…" at bounding box center [390, 141] width 66 height 13
click at [357, 135] on select "Choose an option... Pending Applied Excluded (Questions) Excluded (Expired) Exc…" at bounding box center [390, 141] width 66 height 13
select select ""pending""
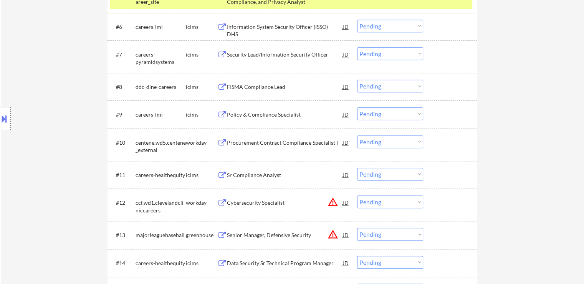
scroll to position [1193, 0]
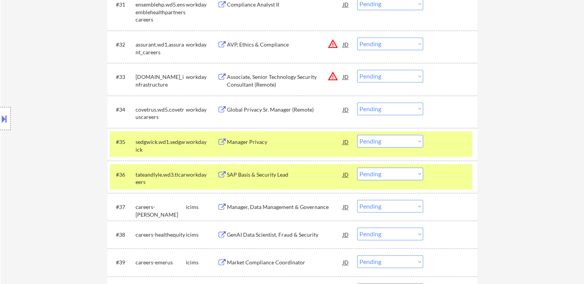
drag, startPoint x: 385, startPoint y: 139, endPoint x: 383, endPoint y: 145, distance: 6.0
click at [385, 139] on select "Choose an option... Pending Applied Excluded (Questions) Excluded (Expired) Exc…" at bounding box center [390, 140] width 66 height 13
click at [357, 134] on select "Choose an option... Pending Applied Excluded (Questions) Excluded (Expired) Exc…" at bounding box center [390, 140] width 66 height 13
select select ""pending""
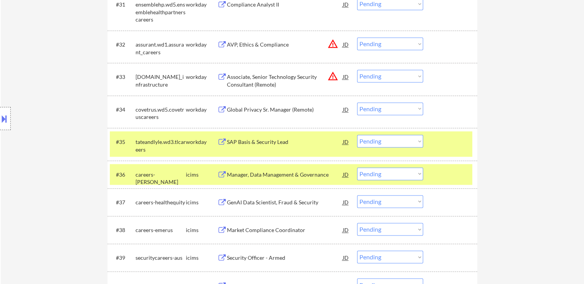
click at [380, 105] on select "Choose an option... Pending Applied Excluded (Questions) Excluded (Expired) Exc…" at bounding box center [390, 108] width 66 height 13
click at [357, 102] on select "Choose an option... Pending Applied Excluded (Questions) Excluded (Expired) Exc…" at bounding box center [390, 108] width 66 height 13
select select ""pending""
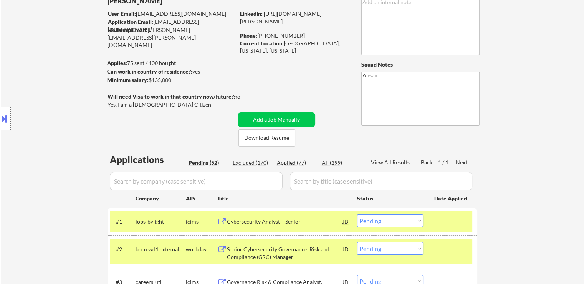
scroll to position [77, 0]
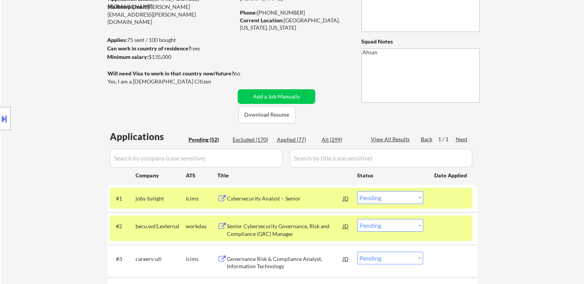
click at [376, 197] on select "Choose an option... Pending Applied Excluded (Questions) Excluded (Expired) Exc…" at bounding box center [390, 197] width 66 height 13
click at [357, 191] on select "Choose an option... Pending Applied Excluded (Questions) Excluded (Expired) Exc…" at bounding box center [390, 197] width 66 height 13
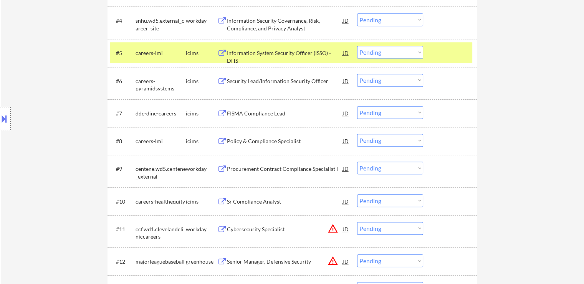
scroll to position [384, 0]
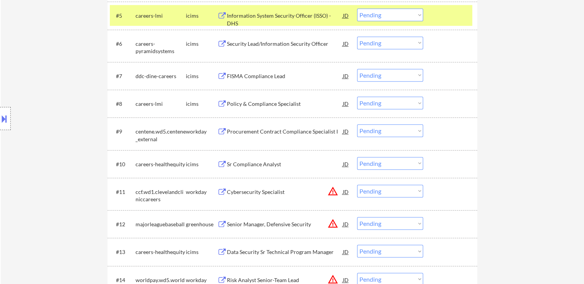
click at [264, 103] on div "Policy & Compliance Specialist" at bounding box center [285, 104] width 116 height 8
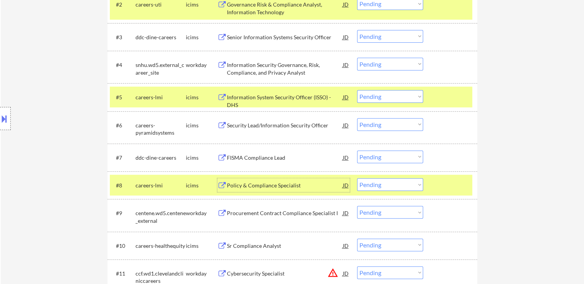
scroll to position [307, 0]
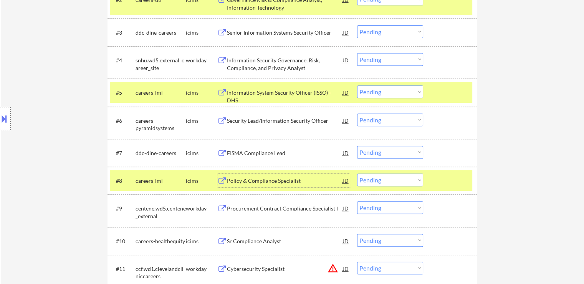
click at [264, 61] on div "Information Security Governance, Risk, Compliance, and Privacy Analyst" at bounding box center [285, 63] width 116 height 15
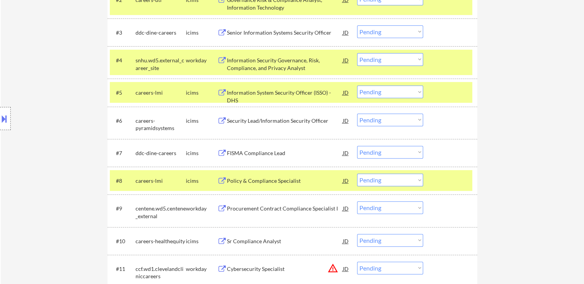
scroll to position [133, 0]
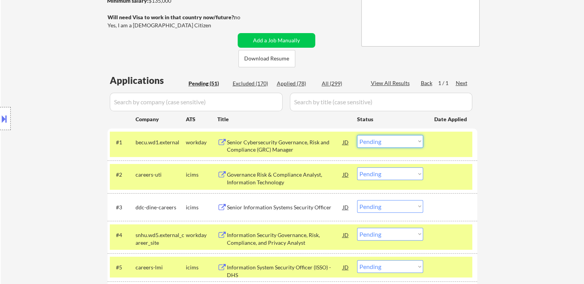
drag, startPoint x: 388, startPoint y: 140, endPoint x: 387, endPoint y: 145, distance: 4.9
click at [388, 140] on select "Choose an option... Pending Applied Excluded (Questions) Excluded (Expired) Exc…" at bounding box center [390, 141] width 66 height 13
click at [357, 135] on select "Choose an option... Pending Applied Excluded (Questions) Excluded (Expired) Exc…" at bounding box center [390, 141] width 66 height 13
select select ""pending""
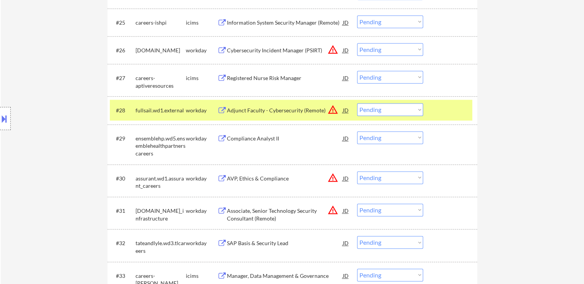
scroll to position [1076, 0]
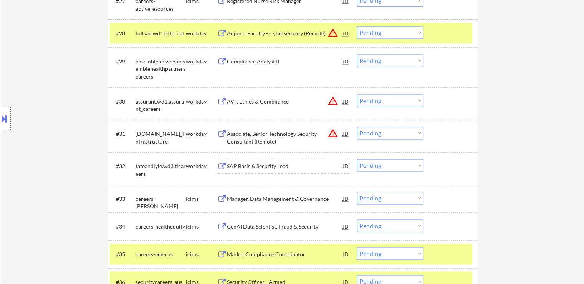
click at [263, 165] on div "SAP Basis & Security Lead" at bounding box center [285, 166] width 116 height 8
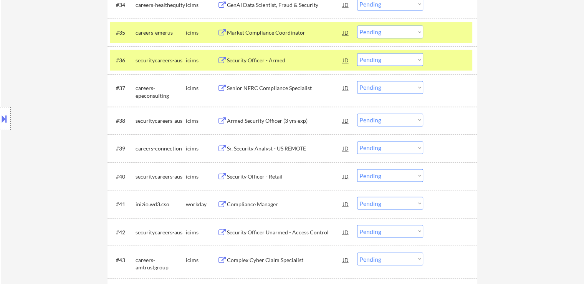
scroll to position [1383, 0]
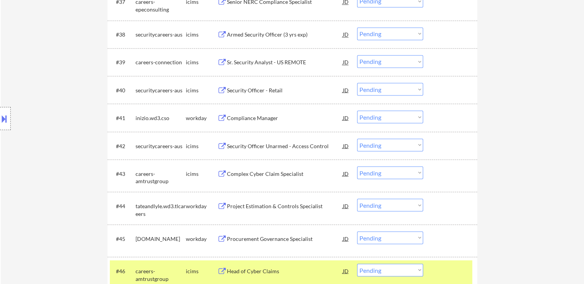
click at [261, 117] on div "Compliance Manager" at bounding box center [285, 118] width 116 height 8
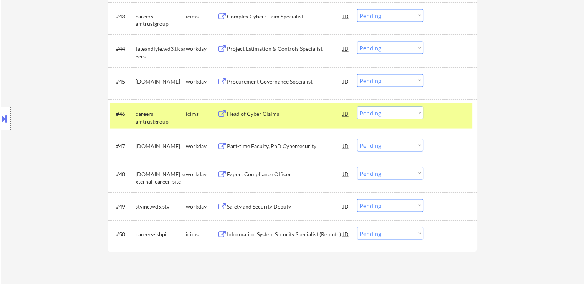
scroll to position [1575, 0]
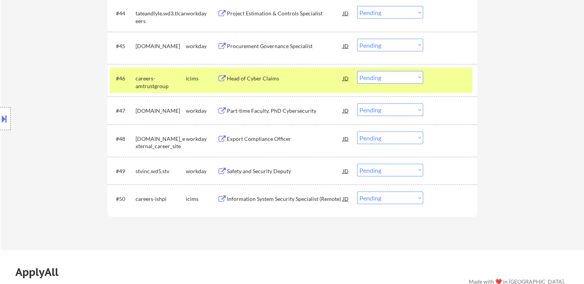
click at [267, 172] on div "Safety and Security Deputy" at bounding box center [285, 171] width 116 height 8
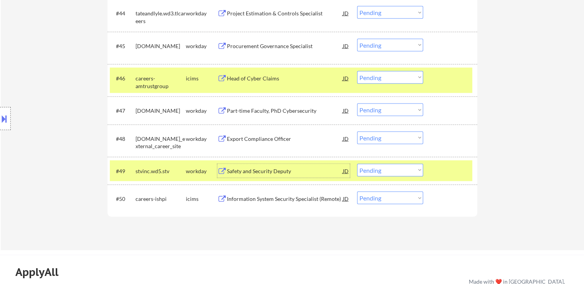
click at [260, 202] on div "Information System Security Specialist (Remote)" at bounding box center [285, 199] width 116 height 8
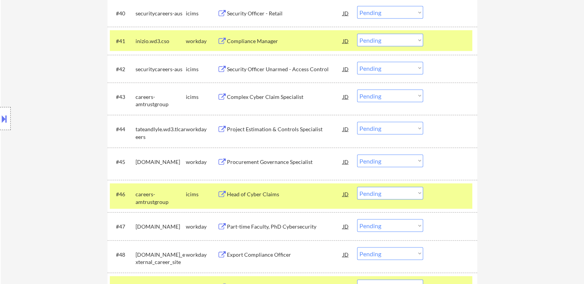
scroll to position [1460, 0]
click at [272, 160] on div "Procurement Governance Specialist" at bounding box center [285, 162] width 116 height 8
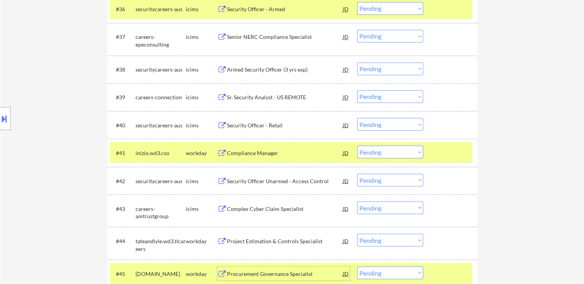
scroll to position [1306, 0]
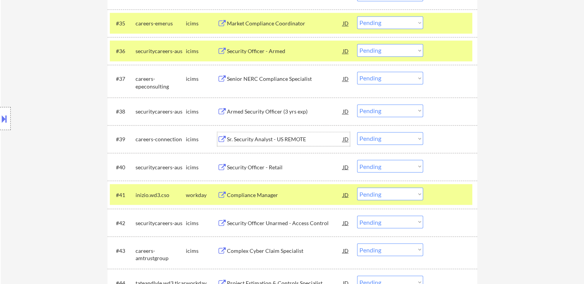
click at [260, 141] on div "Sr. Security Analyst - US REMOTE" at bounding box center [285, 139] width 116 height 8
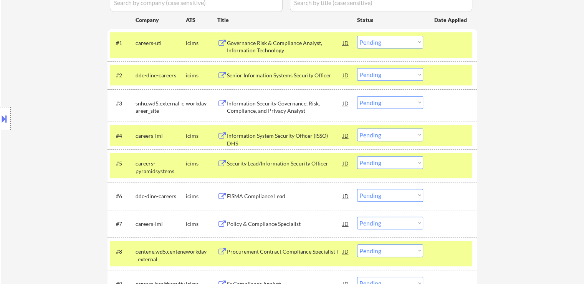
scroll to position [231, 0]
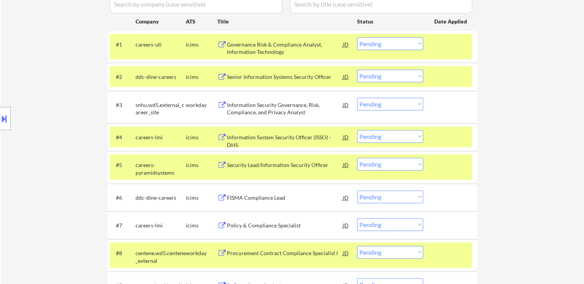
click at [259, 107] on div "Information Security Governance, Risk, Compliance, and Privacy Analyst" at bounding box center [285, 108] width 116 height 15
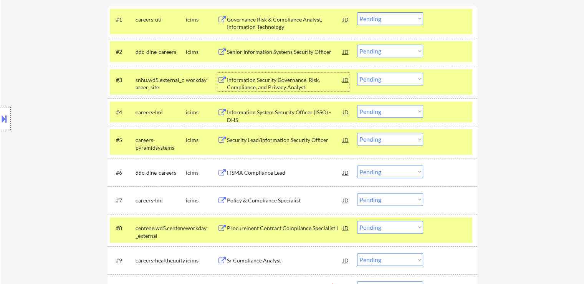
scroll to position [269, 0]
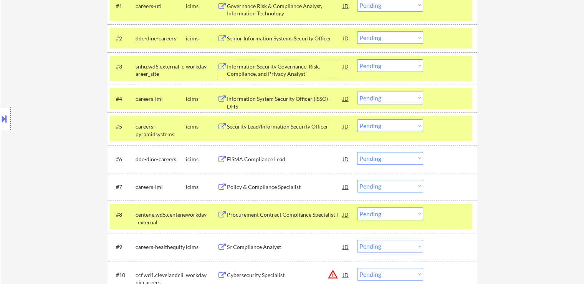
click at [256, 187] on div "Policy & Compliance Specialist" at bounding box center [285, 187] width 116 height 8
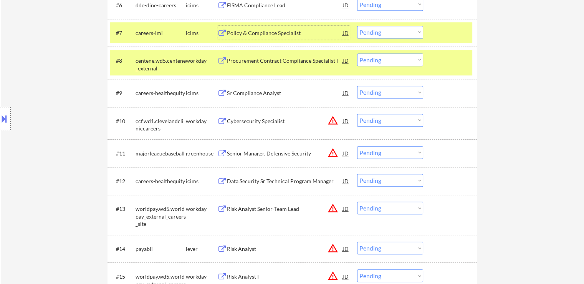
scroll to position [538, 0]
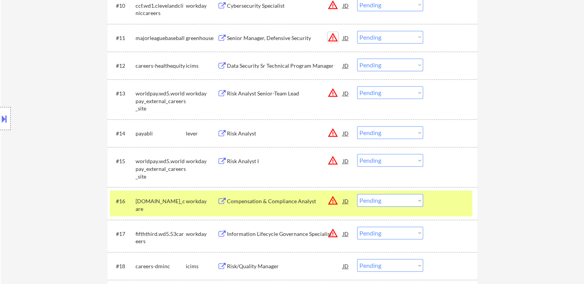
click at [329, 39] on button "warning_amber" at bounding box center [333, 37] width 11 height 11
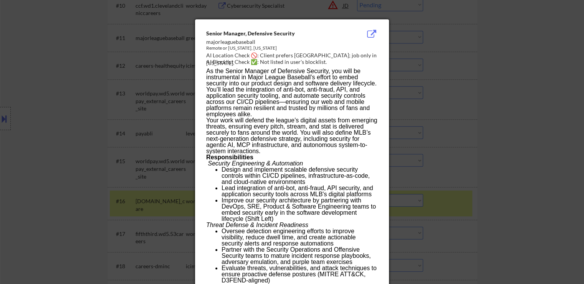
drag, startPoint x: 471, startPoint y: 122, endPoint x: 420, endPoint y: 126, distance: 50.5
click at [471, 121] on div at bounding box center [292, 142] width 584 height 284
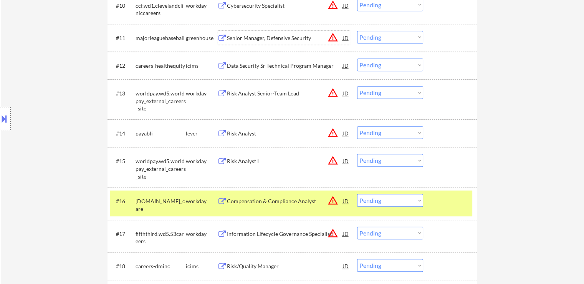
click at [271, 35] on div "Senior Manager, Defensive Security" at bounding box center [285, 38] width 116 height 8
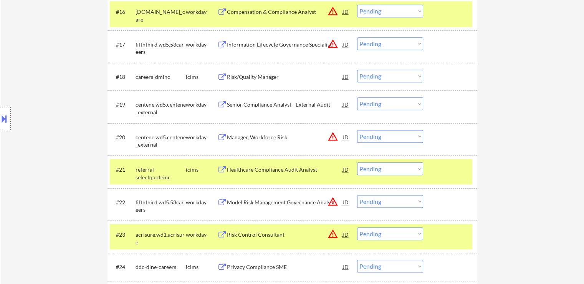
scroll to position [730, 0]
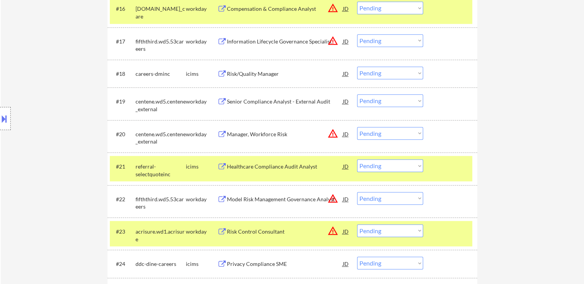
click at [248, 76] on div "Risk/Quality Manager" at bounding box center [285, 74] width 116 height 8
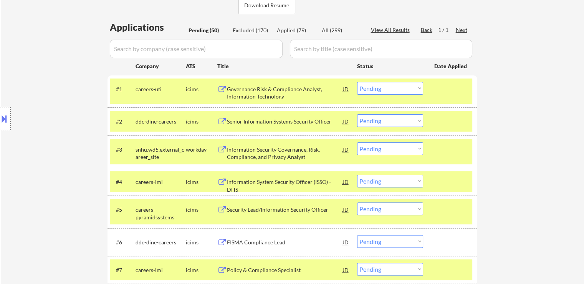
scroll to position [269, 0]
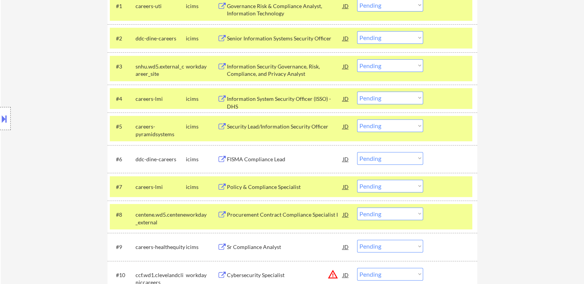
click at [266, 160] on div "FISMA Compliance Lead" at bounding box center [285, 159] width 116 height 8
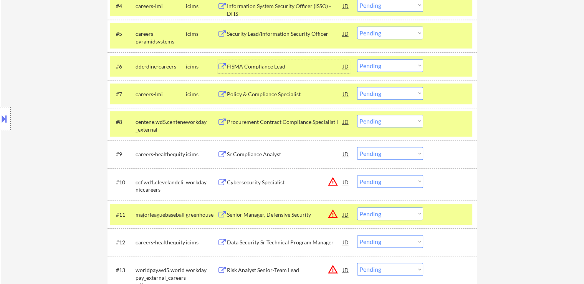
scroll to position [384, 0]
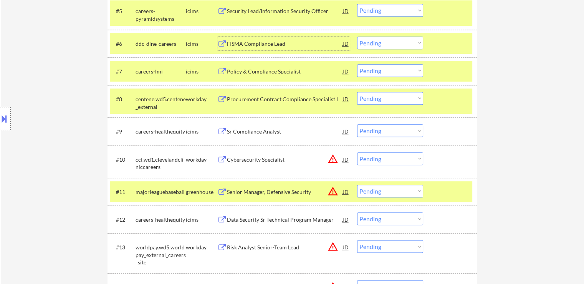
click at [392, 160] on select "Choose an option... Pending Applied Excluded (Questions) Excluded (Expired) Exc…" at bounding box center [390, 158] width 66 height 13
click at [357, 152] on select "Choose an option... Pending Applied Excluded (Questions) Excluded (Expired) Exc…" at bounding box center [390, 158] width 66 height 13
click at [398, 194] on select "Choose an option... Pending Applied Excluded (Questions) Excluded (Expired) Exc…" at bounding box center [390, 190] width 66 height 13
select select ""pending""
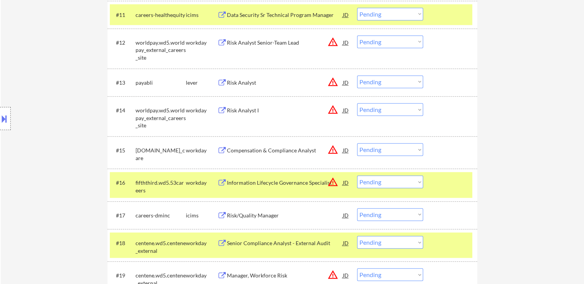
scroll to position [615, 0]
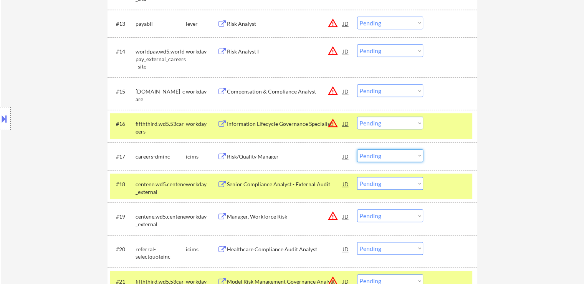
click at [403, 154] on select "Choose an option... Pending Applied Excluded (Questions) Excluded (Expired) Exc…" at bounding box center [390, 155] width 66 height 13
click at [357, 149] on select "Choose an option... Pending Applied Excluded (Questions) Excluded (Expired) Exc…" at bounding box center [390, 155] width 66 height 13
select select ""pending""
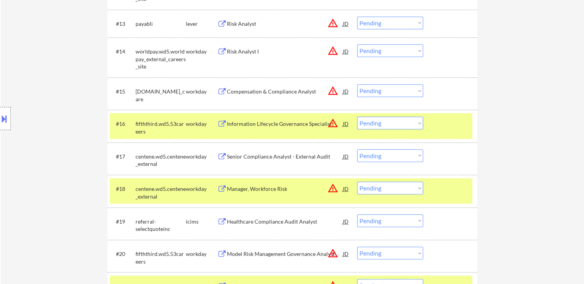
scroll to position [792, 0]
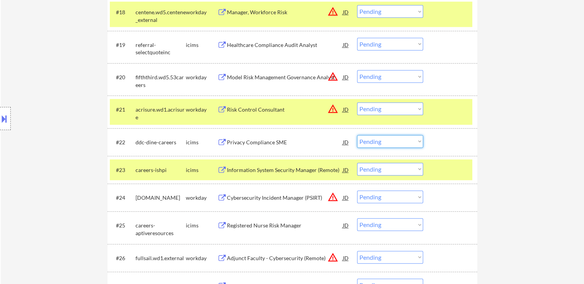
drag, startPoint x: 401, startPoint y: 140, endPoint x: 399, endPoint y: 145, distance: 5.5
click at [401, 140] on select "Choose an option... Pending Applied Excluded (Questions) Excluded (Expired) Exc…" at bounding box center [390, 141] width 66 height 13
click at [357, 135] on select "Choose an option... Pending Applied Excluded (Questions) Excluded (Expired) Exc…" at bounding box center [390, 141] width 66 height 13
select select ""pending""
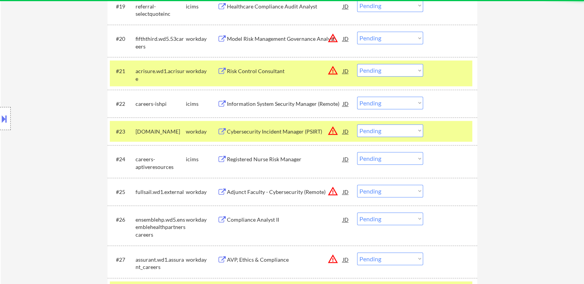
scroll to position [868, 0]
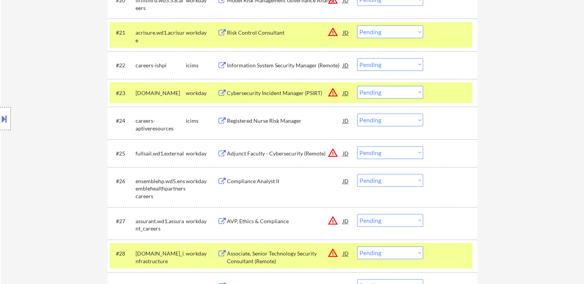
click at [263, 120] on div "Registered Nurse Risk Manager" at bounding box center [285, 121] width 116 height 8
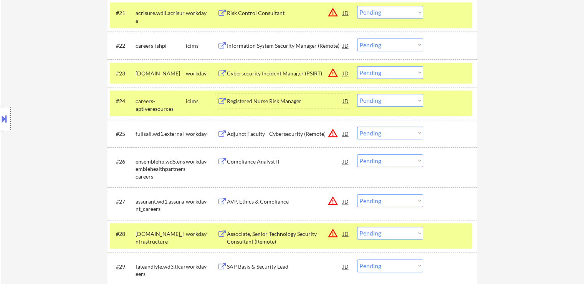
scroll to position [907, 0]
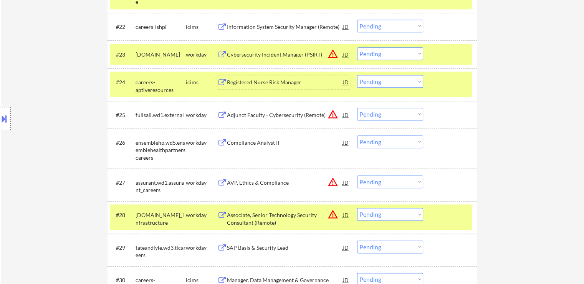
click at [253, 141] on div "Compliance Analyst II" at bounding box center [285, 143] width 116 height 8
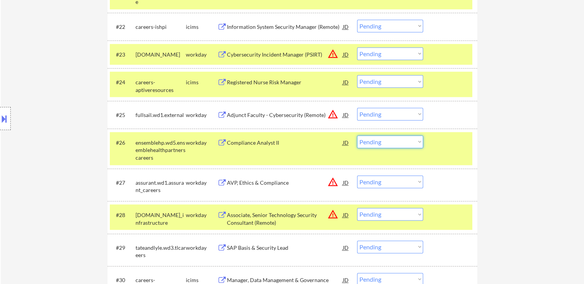
drag, startPoint x: 386, startPoint y: 139, endPoint x: 385, endPoint y: 147, distance: 7.5
click at [386, 140] on select "Choose an option... Pending Applied Excluded (Questions) Excluded (Expired) Exc…" at bounding box center [390, 141] width 66 height 13
click at [357, 135] on select "Choose an option... Pending Applied Excluded (Questions) Excluded (Expired) Exc…" at bounding box center [390, 141] width 66 height 13
select select ""pending""
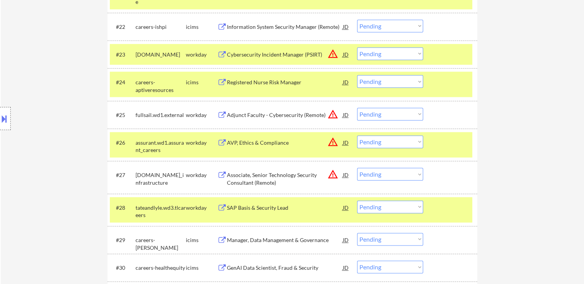
click at [381, 85] on select "Choose an option... Pending Applied Excluded (Questions) Excluded (Expired) Exc…" at bounding box center [390, 81] width 66 height 13
click at [357, 75] on select "Choose an option... Pending Applied Excluded (Questions) Excluded (Expired) Exc…" at bounding box center [390, 81] width 66 height 13
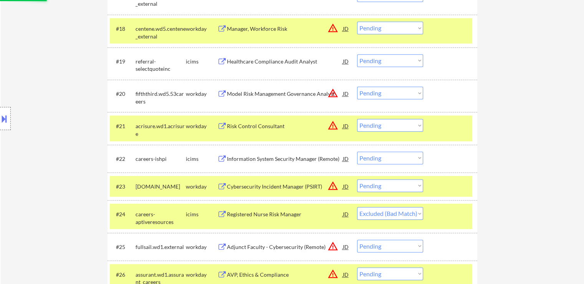
scroll to position [715, 0]
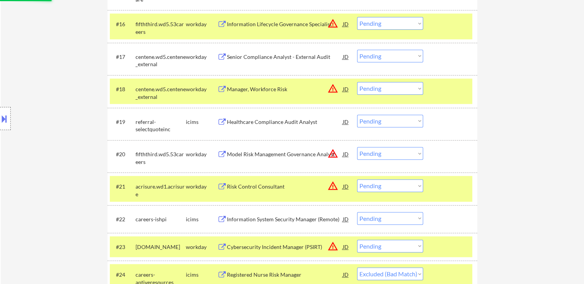
select select ""pending""
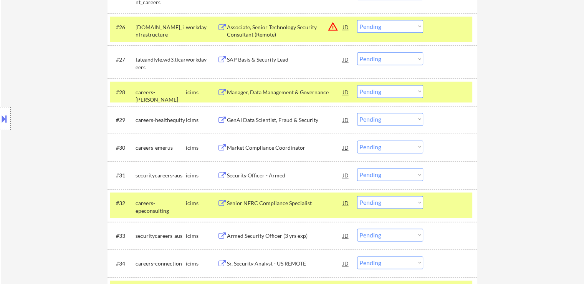
scroll to position [1176, 0]
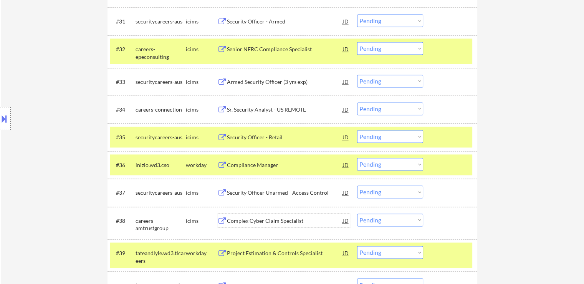
click at [257, 220] on div "Complex Cyber Claim Specialist" at bounding box center [285, 221] width 116 height 8
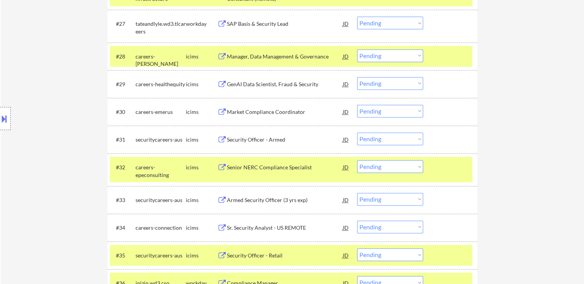
scroll to position [1022, 0]
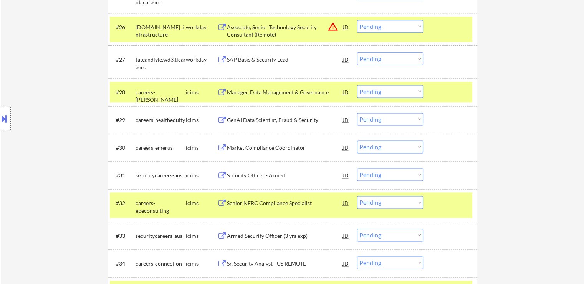
click at [269, 147] on div "Market Compliance Coordinator" at bounding box center [285, 148] width 116 height 8
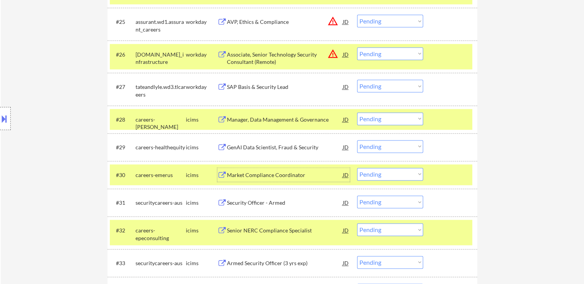
scroll to position [945, 0]
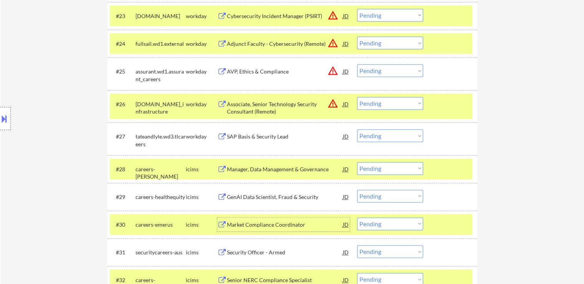
click at [238, 139] on div "SAP Basis & Security Lead" at bounding box center [285, 137] width 116 height 8
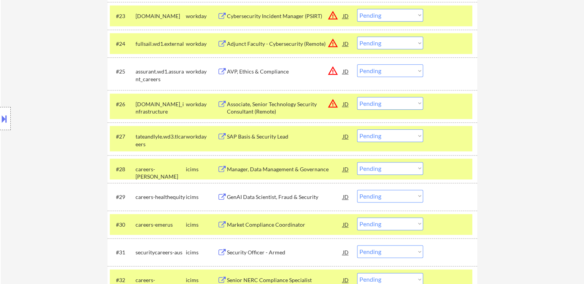
scroll to position [1286, 0]
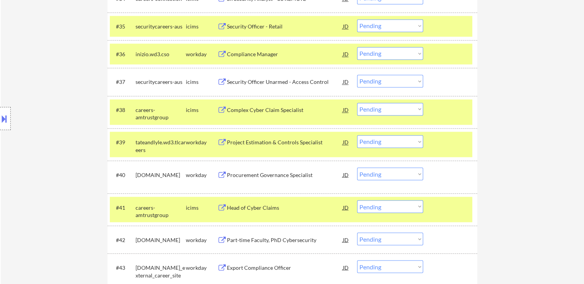
click at [392, 133] on div "#39 tateandlyle.wd3.tlcareers workday Project Estimation & Controls Specialist …" at bounding box center [291, 143] width 363 height 25
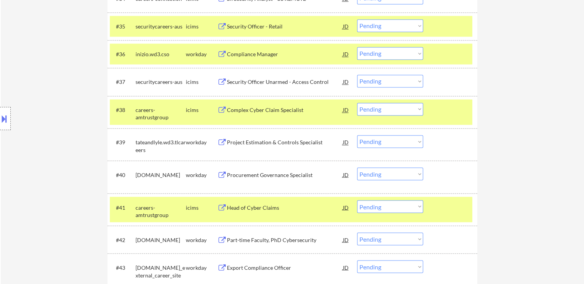
drag, startPoint x: 395, startPoint y: 139, endPoint x: 394, endPoint y: 146, distance: 7.4
click at [395, 139] on select "Choose an option... Pending Applied Excluded (Questions) Excluded (Expired) Exc…" at bounding box center [390, 141] width 66 height 13
click at [357, 135] on select "Choose an option... Pending Applied Excluded (Questions) Excluded (Expired) Exc…" at bounding box center [390, 141] width 66 height 13
select select ""pending""
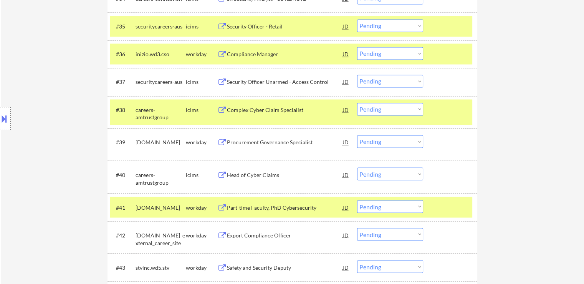
scroll to position [1027, 0]
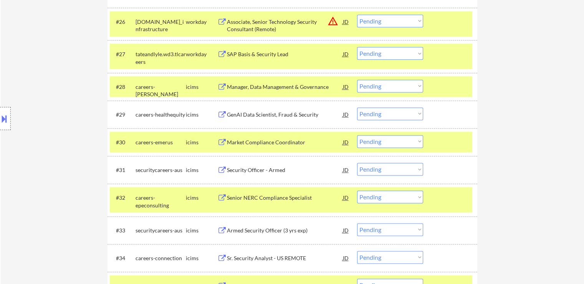
drag, startPoint x: 384, startPoint y: 141, endPoint x: 383, endPoint y: 147, distance: 6.3
click at [384, 141] on select "Choose an option... Pending Applied Excluded (Questions) Excluded (Expired) Exc…" at bounding box center [390, 141] width 66 height 13
click at [392, 140] on select "Choose an option... Pending Applied Excluded (Questions) Excluded (Expired) Exc…" at bounding box center [390, 141] width 66 height 13
click at [357, 135] on select "Choose an option... Pending Applied Excluded (Questions) Excluded (Expired) Exc…" at bounding box center [390, 141] width 66 height 13
select select ""pending""
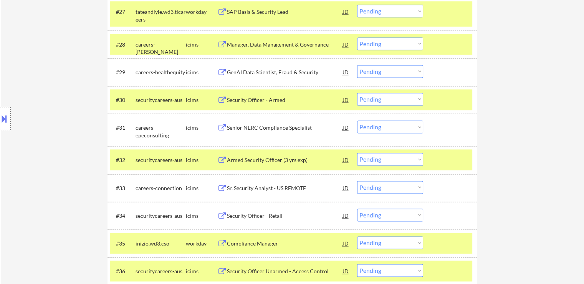
scroll to position [1143, 0]
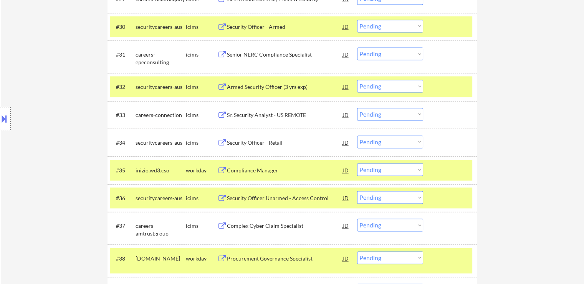
click at [266, 141] on div "Security Officer - Retail" at bounding box center [285, 143] width 116 height 8
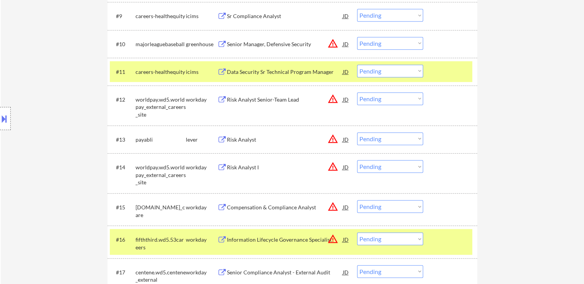
scroll to position [385, 0]
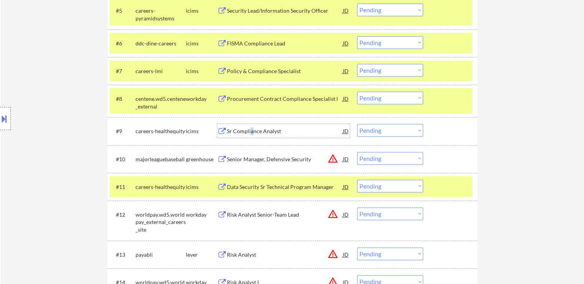
drag, startPoint x: 251, startPoint y: 129, endPoint x: 286, endPoint y: 163, distance: 48.9
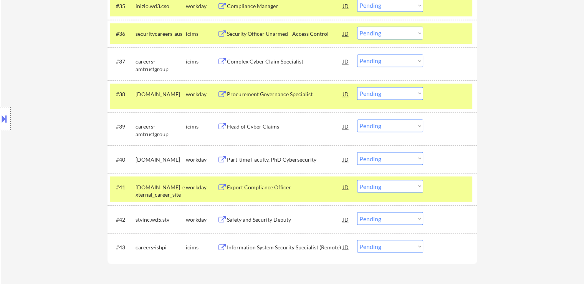
scroll to position [1384, 0]
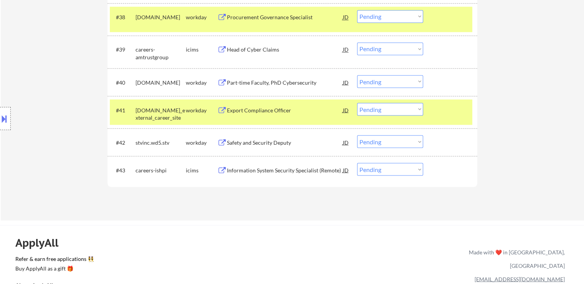
click at [260, 50] on div "Head of Cyber Claims" at bounding box center [285, 50] width 116 height 8
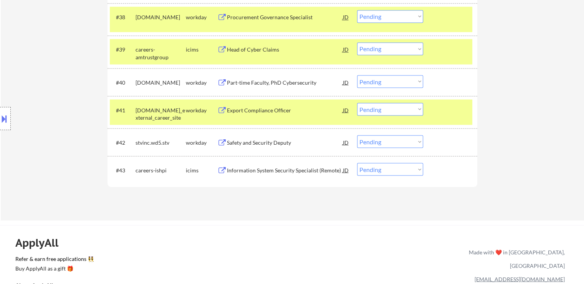
scroll to position [1199, 0]
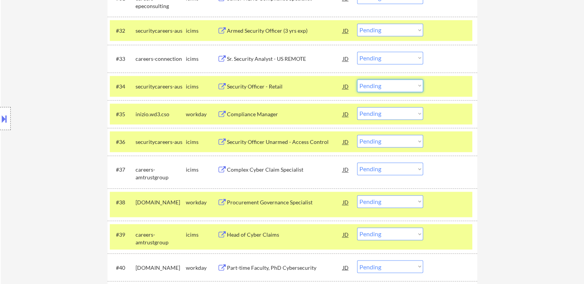
click at [393, 89] on select "Choose an option... Pending Applied Excluded (Questions) Excluded (Expired) Exc…" at bounding box center [390, 85] width 66 height 13
click at [357, 79] on select "Choose an option... Pending Applied Excluded (Questions) Excluded (Expired) Exc…" at bounding box center [390, 85] width 66 height 13
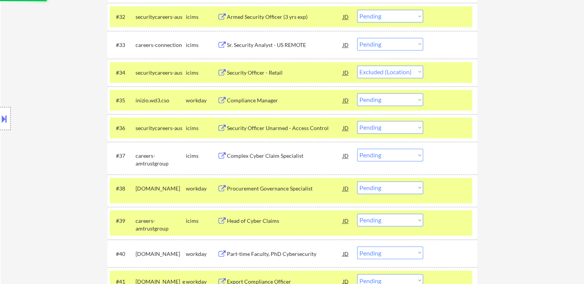
scroll to position [1237, 0]
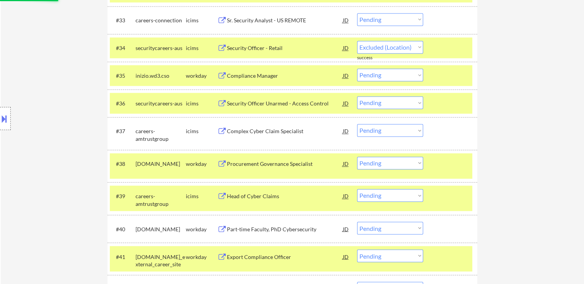
select select ""pending""
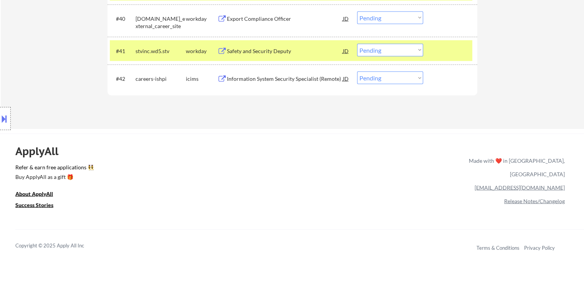
scroll to position [1429, 0]
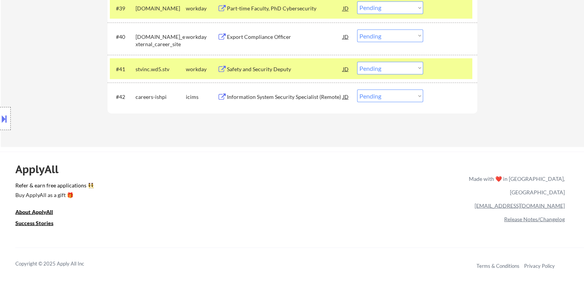
click at [248, 65] on div "Safety and Security Deputy" at bounding box center [285, 69] width 116 height 8
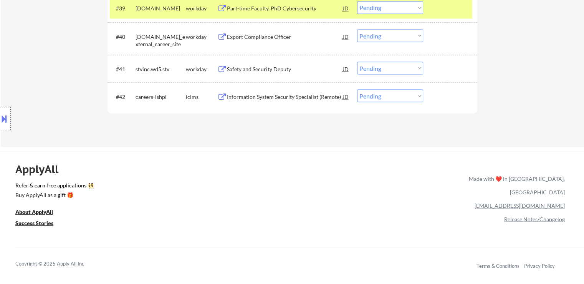
drag, startPoint x: 389, startPoint y: 66, endPoint x: 388, endPoint y: 71, distance: 4.7
click at [388, 67] on select "Choose an option... Pending Applied Excluded (Questions) Excluded (Expired) Exc…" at bounding box center [390, 67] width 66 height 13
click at [357, 61] on select "Choose an option... Pending Applied Excluded (Questions) Excluded (Expired) Exc…" at bounding box center [390, 67] width 66 height 13
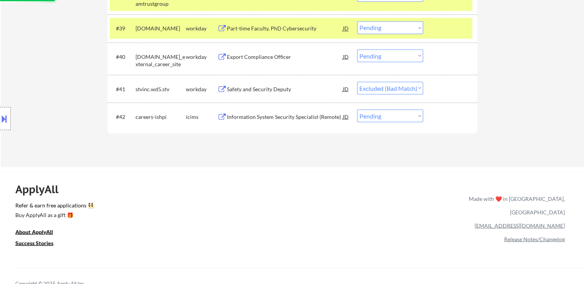
scroll to position [1391, 0]
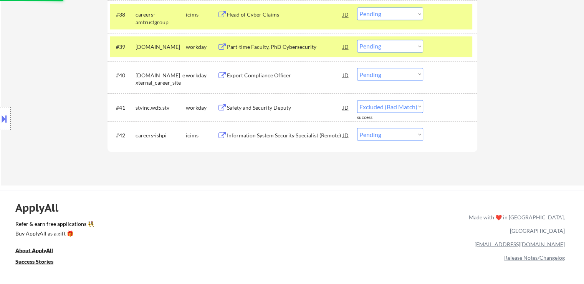
select select ""pending""
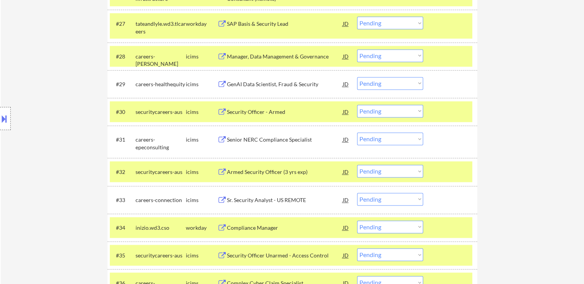
scroll to position [1045, 0]
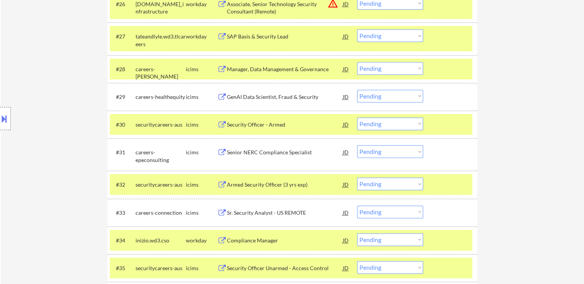
click at [274, 91] on div "GenAI Data Scientist, Fraud & Security" at bounding box center [285, 97] width 116 height 14
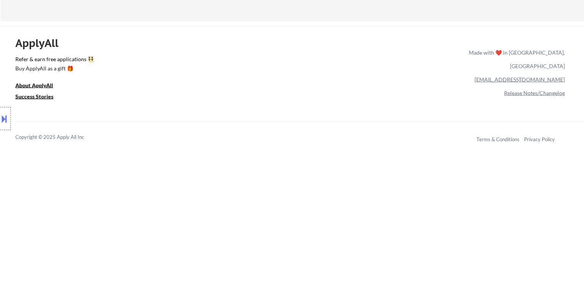
scroll to position [1429, 0]
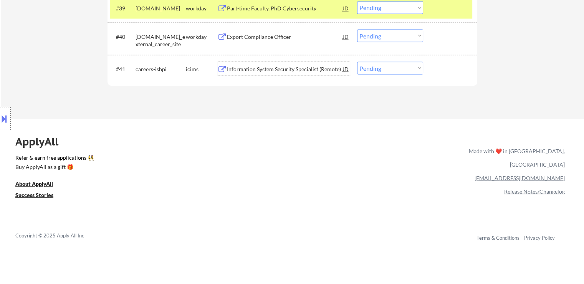
click at [256, 63] on div "Information System Security Specialist (Remote)" at bounding box center [285, 68] width 116 height 14
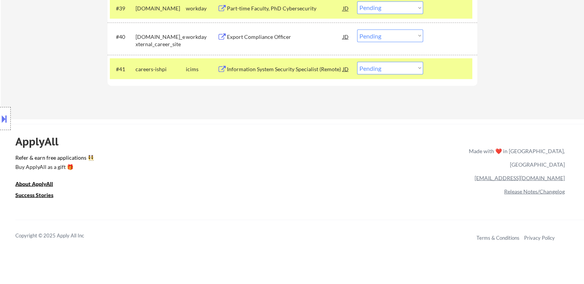
scroll to position [1000, 0]
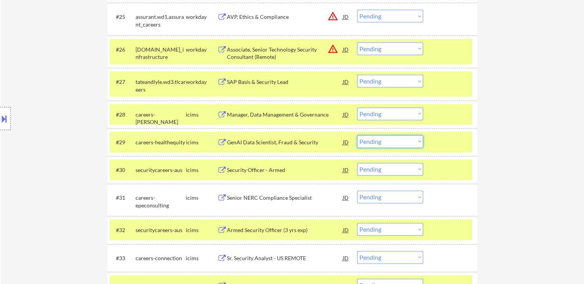
drag, startPoint x: 403, startPoint y: 137, endPoint x: 403, endPoint y: 143, distance: 5.4
click at [403, 138] on select "Choose an option... Pending Applied Excluded (Questions) Excluded (Expired) Exc…" at bounding box center [390, 141] width 66 height 13
click at [357, 135] on select "Choose an option... Pending Applied Excluded (Questions) Excluded (Expired) Exc…" at bounding box center [390, 141] width 66 height 13
select select ""pending""
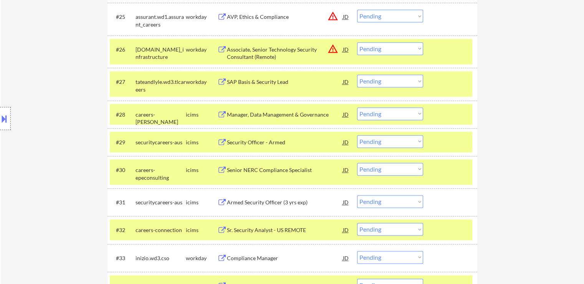
scroll to position [1328, 0]
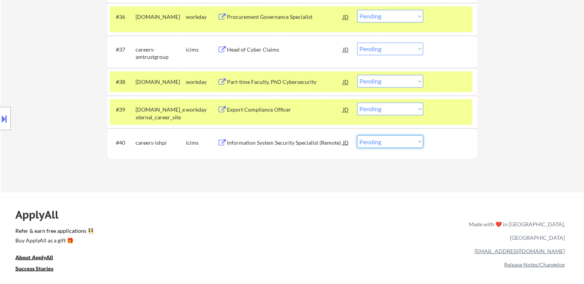
click at [377, 138] on select "Choose an option... Pending Applied Excluded (Questions) Excluded (Expired) Exc…" at bounding box center [390, 141] width 66 height 13
select select ""excluded__expired_""
click at [357, 135] on select "Choose an option... Pending Applied Excluded (Questions) Excluded (Expired) Exc…" at bounding box center [390, 141] width 66 height 13
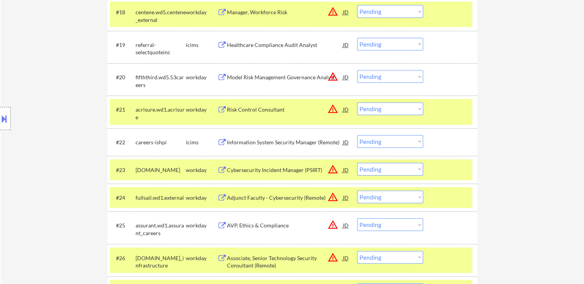
click at [384, 143] on select "Choose an option... Pending Applied Excluded (Questions) Excluded (Expired) Exc…" at bounding box center [390, 141] width 66 height 13
click at [357, 135] on select "Choose an option... Pending Applied Excluded (Questions) Excluded (Expired) Exc…" at bounding box center [390, 141] width 66 height 13
click at [269, 143] on div "Information System Security Manager (Remote)" at bounding box center [285, 142] width 116 height 8
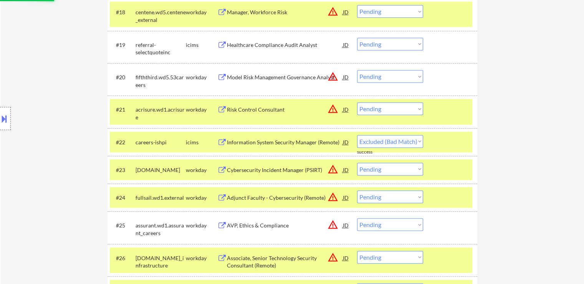
select select ""pending""
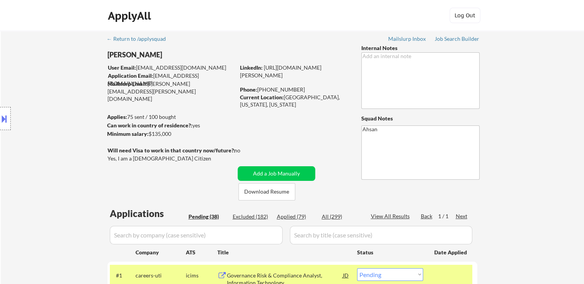
scroll to position [38, 0]
